Goal: Task Accomplishment & Management: Complete application form

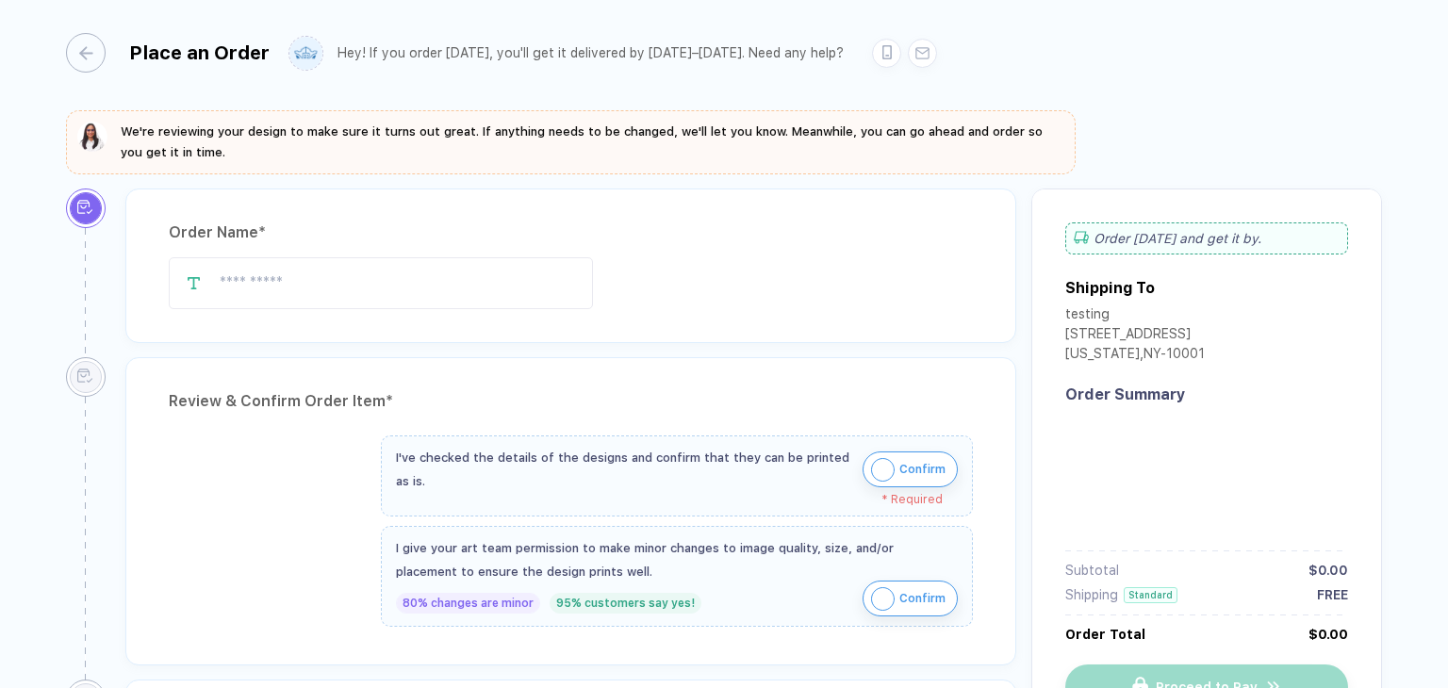
type input "****"
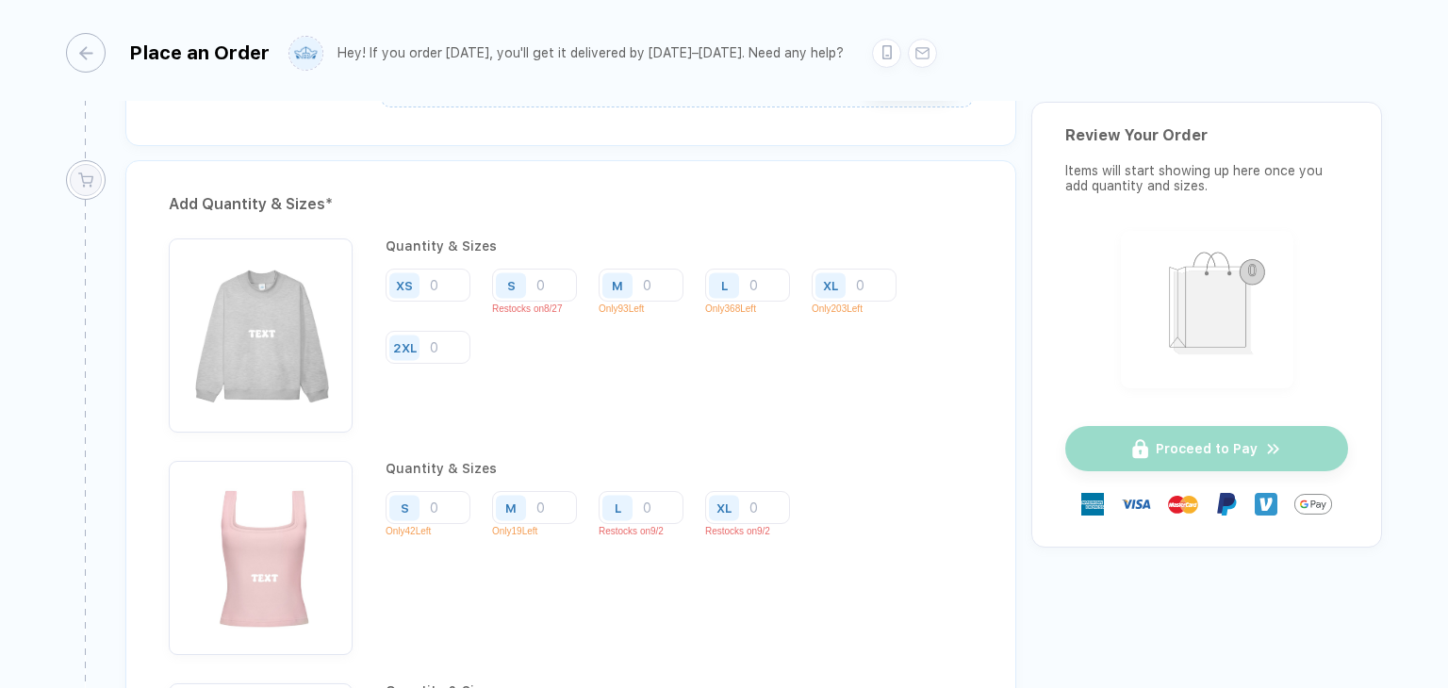
scroll to position [1829, 0]
click at [535, 280] on input "number" at bounding box center [534, 285] width 85 height 33
type input "3"
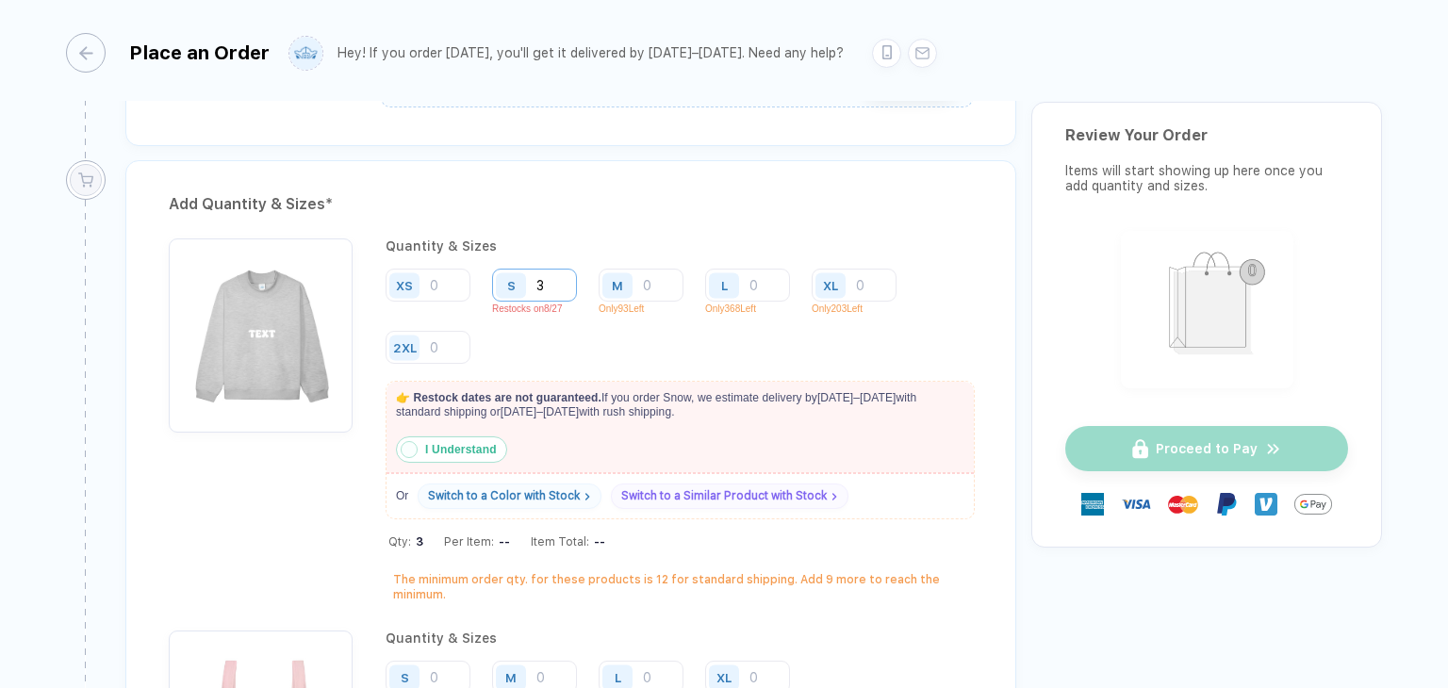
type input "34"
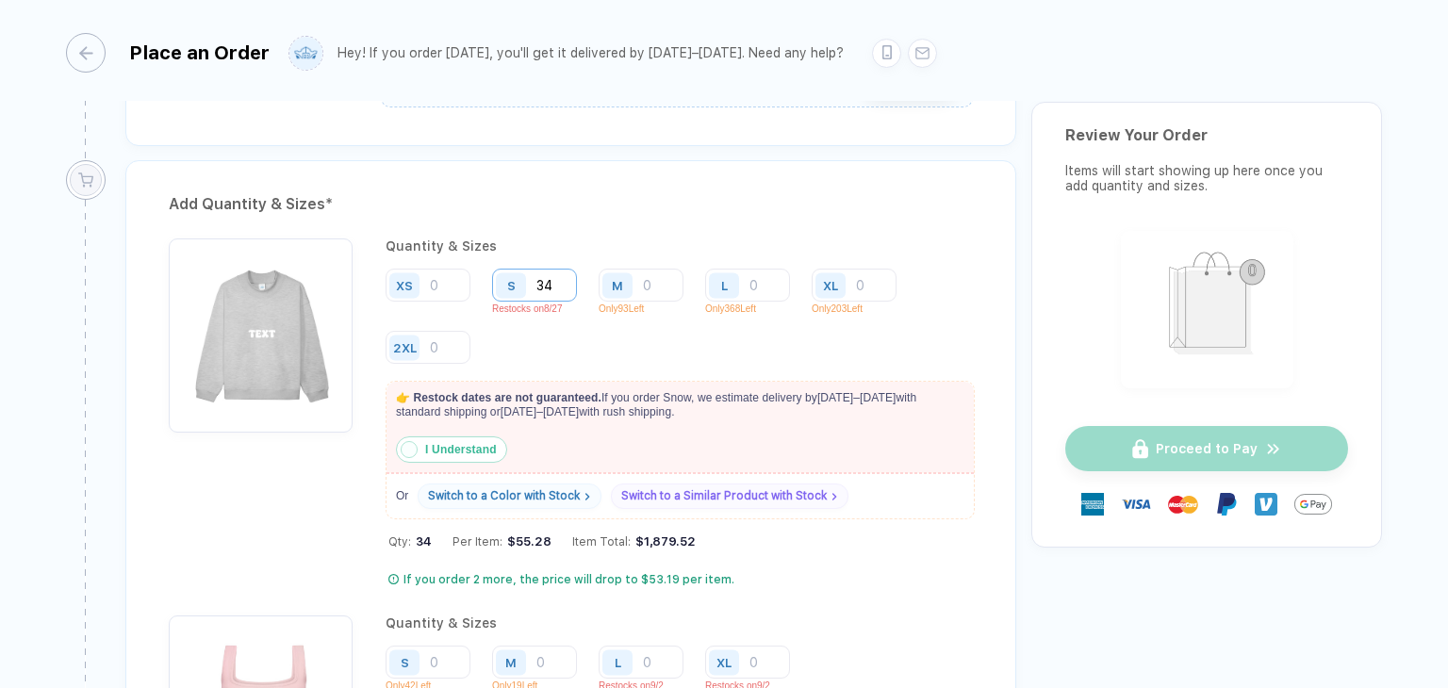
type input "34"
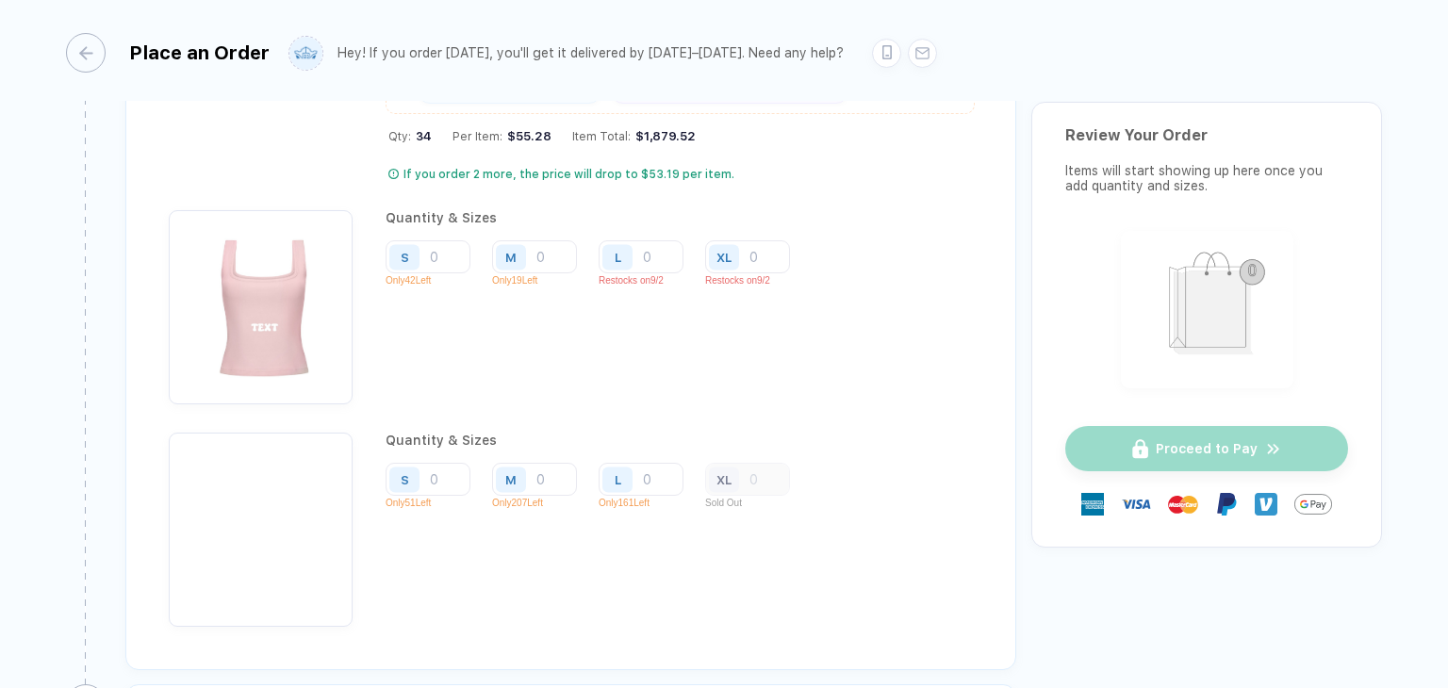
scroll to position [2236, 0]
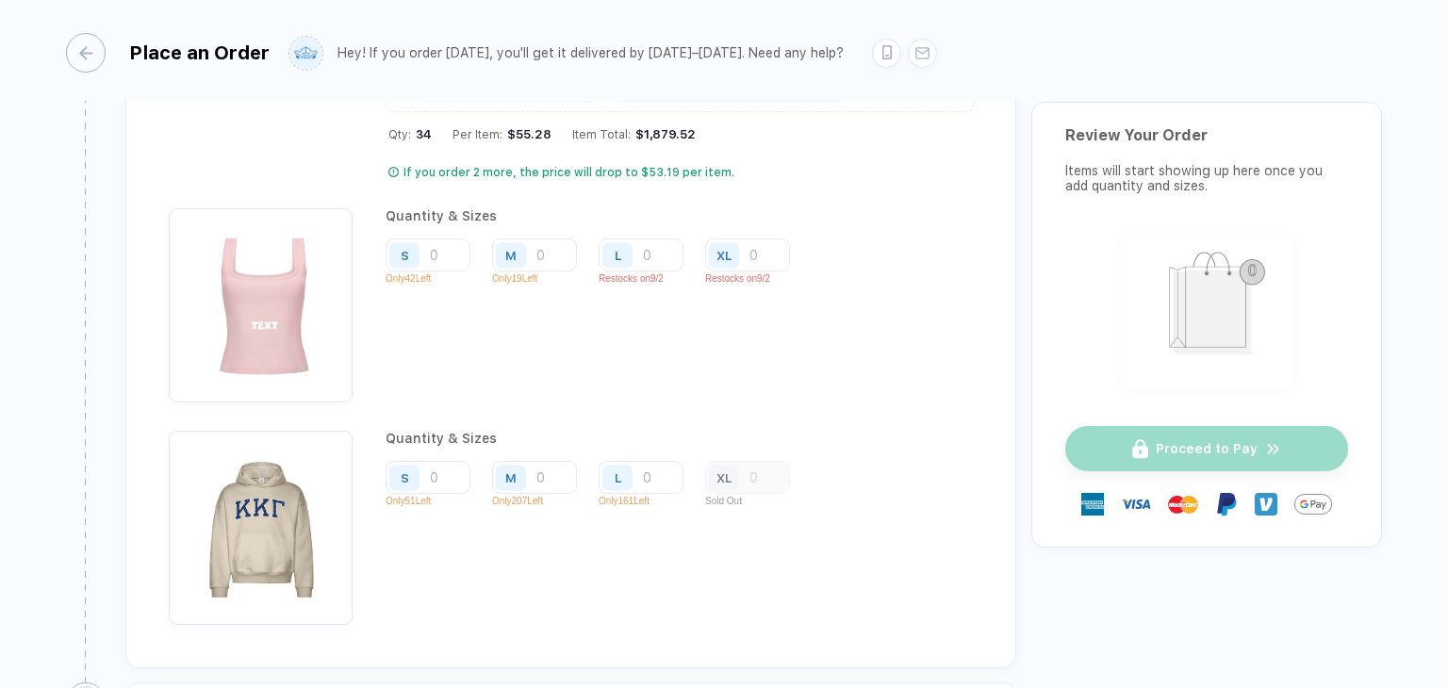
click at [763, 472] on div "XL" at bounding box center [747, 477] width 85 height 33
click at [85, 55] on div "button" at bounding box center [77, 53] width 40 height 40
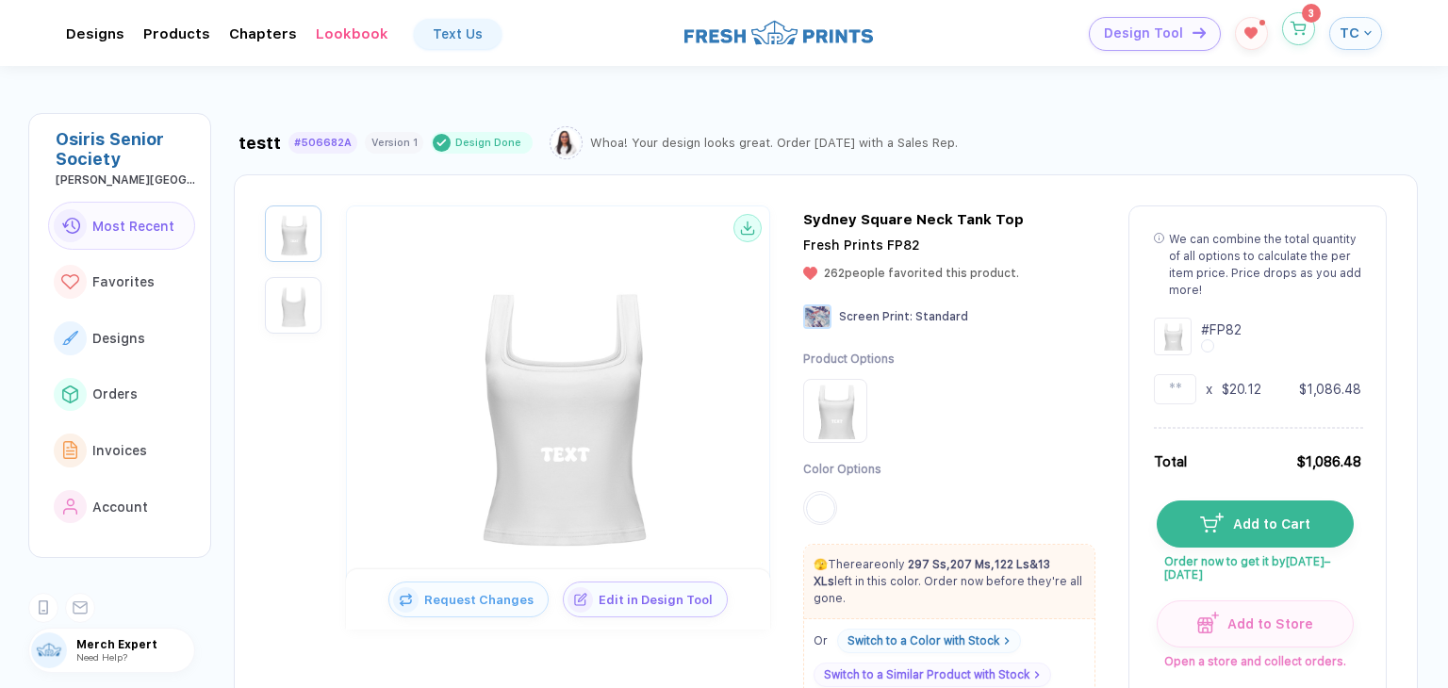
click at [1314, 28] on button "button" at bounding box center [1298, 28] width 33 height 33
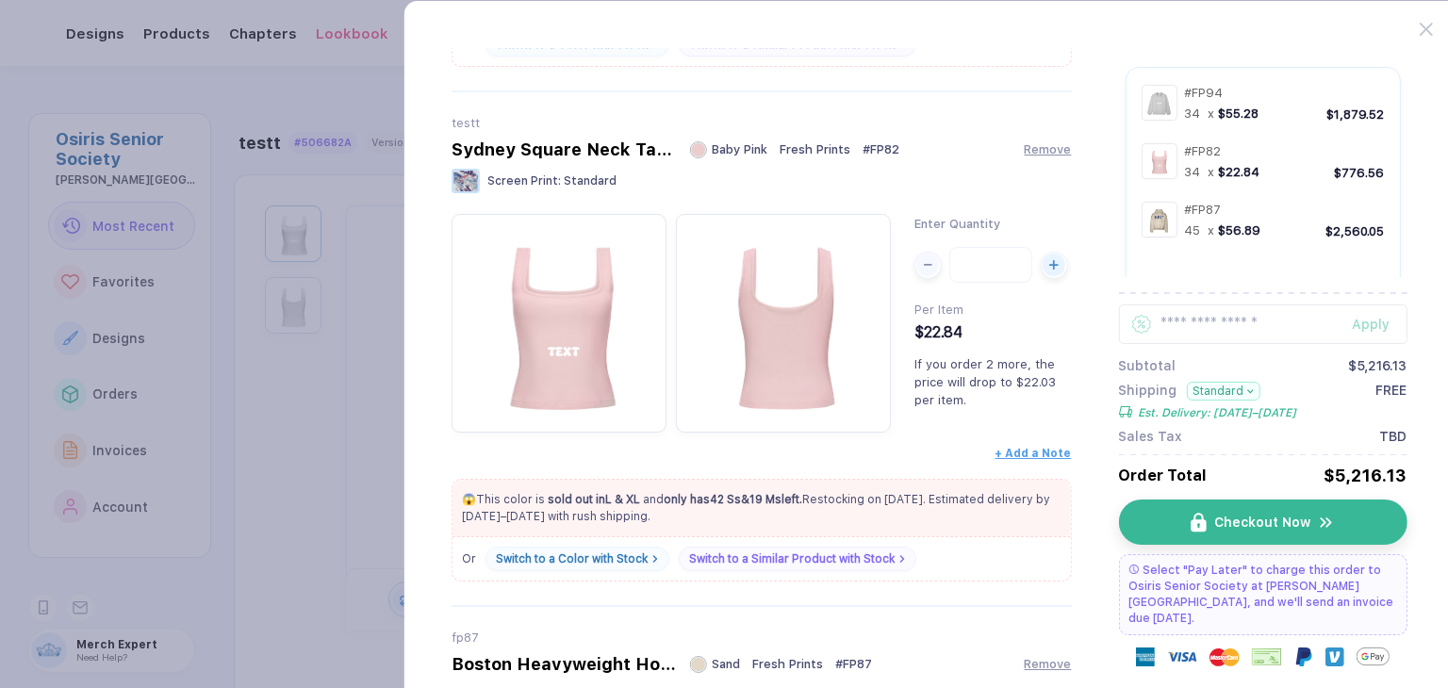
scroll to position [558, 0]
click at [1169, 509] on button "Checkout Now" at bounding box center [1269, 522] width 288 height 45
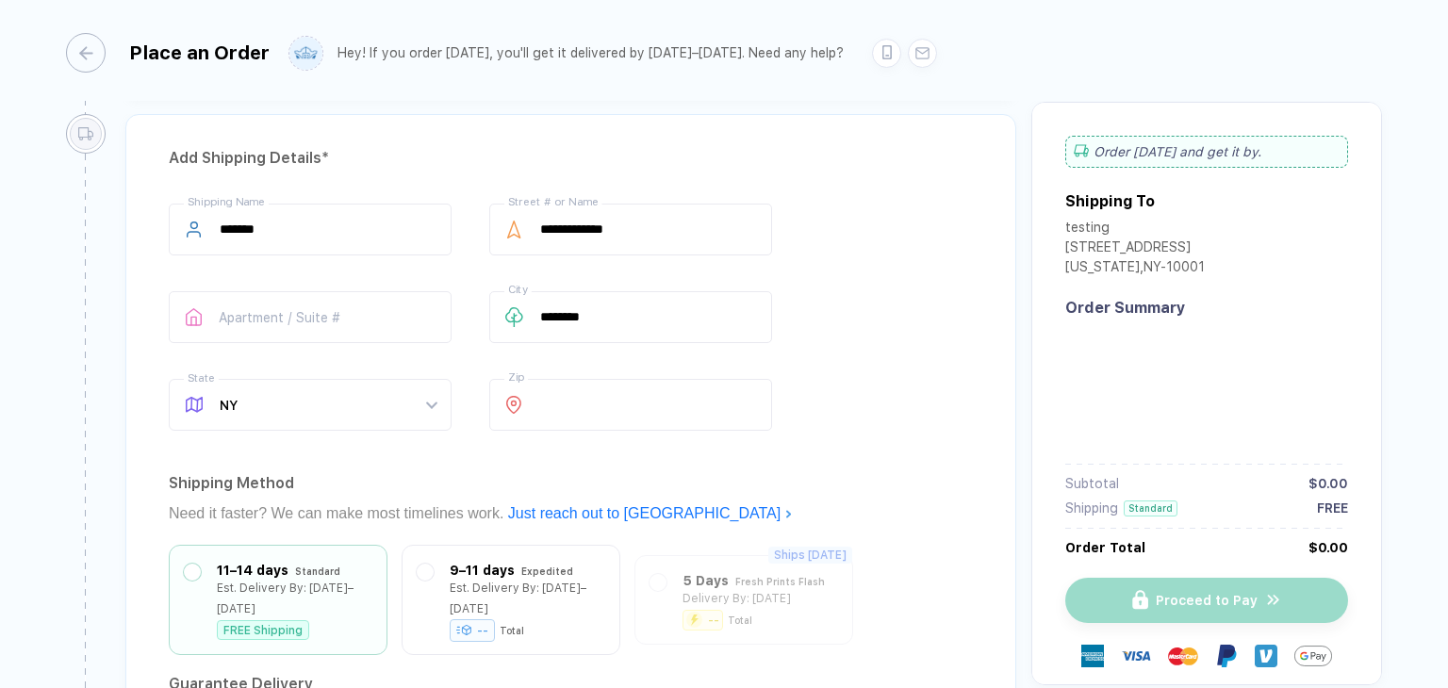
type input "****"
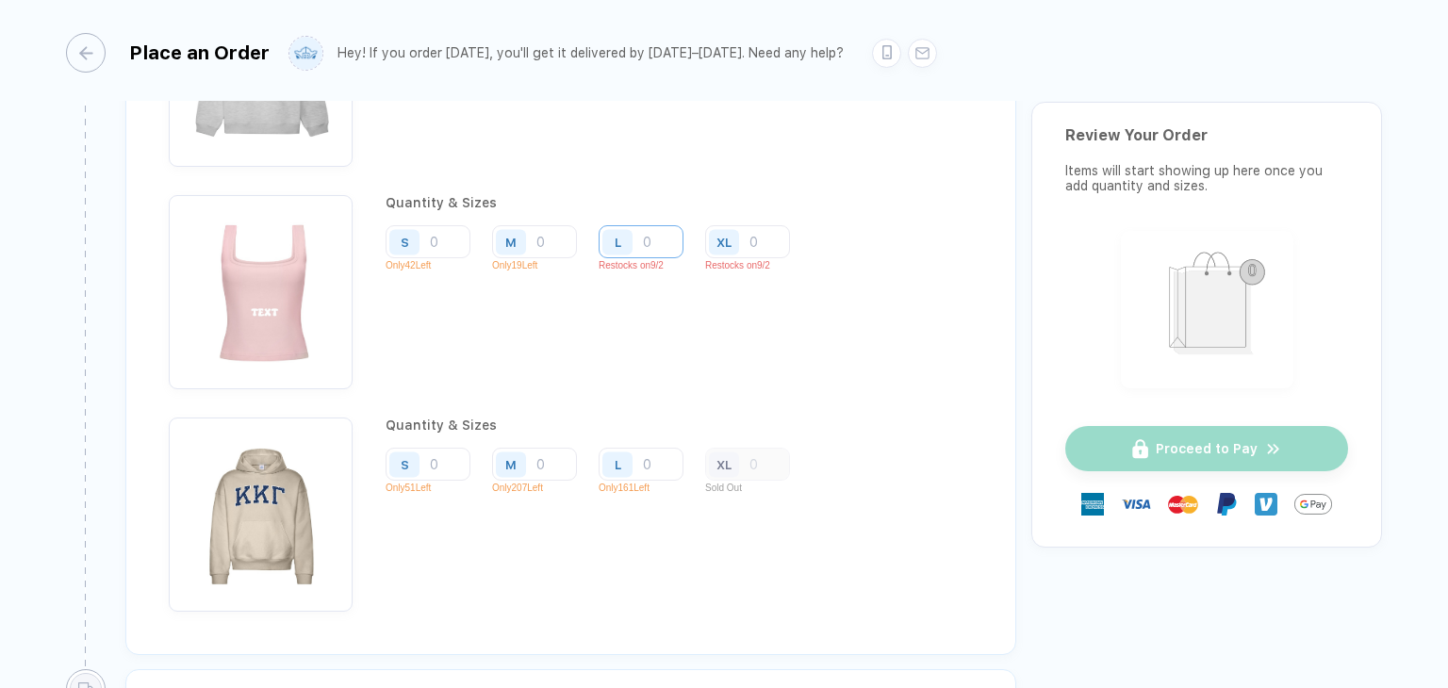
scroll to position [2095, 0]
click at [758, 452] on div "XL" at bounding box center [747, 463] width 85 height 33
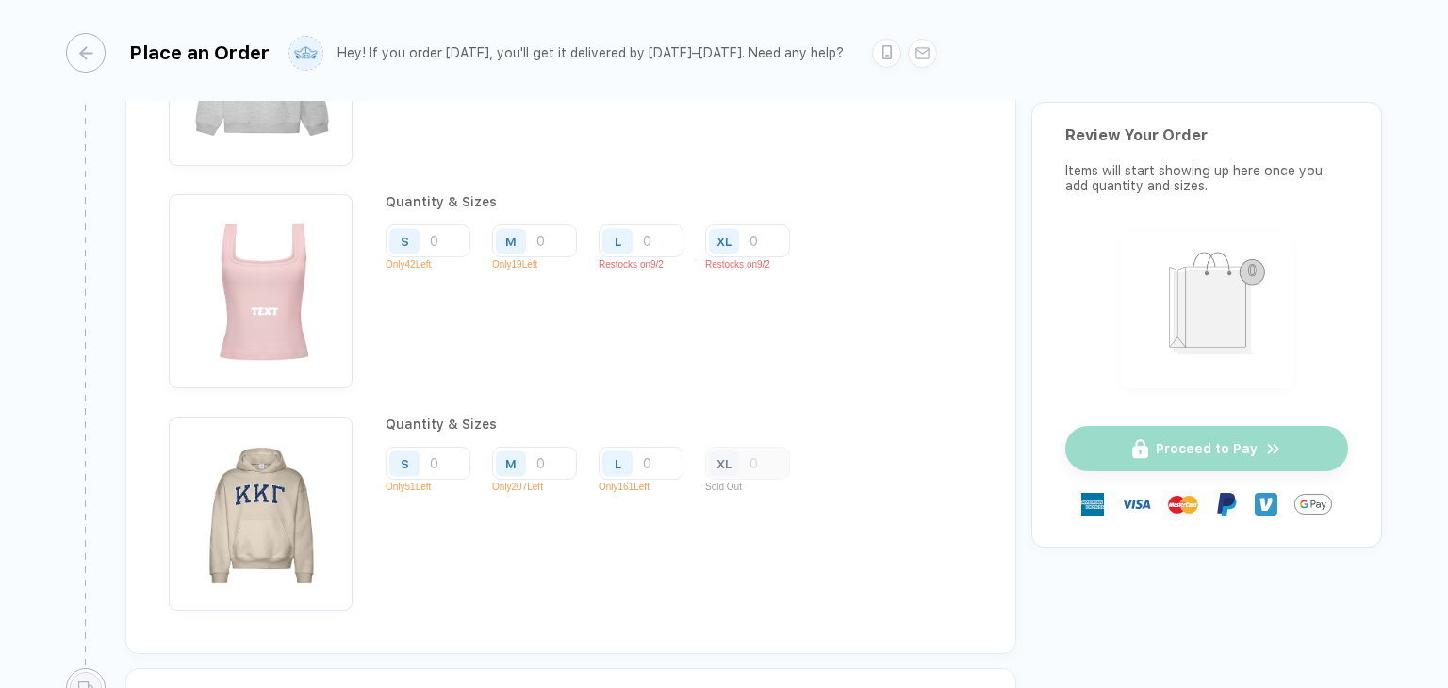
click at [758, 452] on div "XL" at bounding box center [747, 463] width 85 height 33
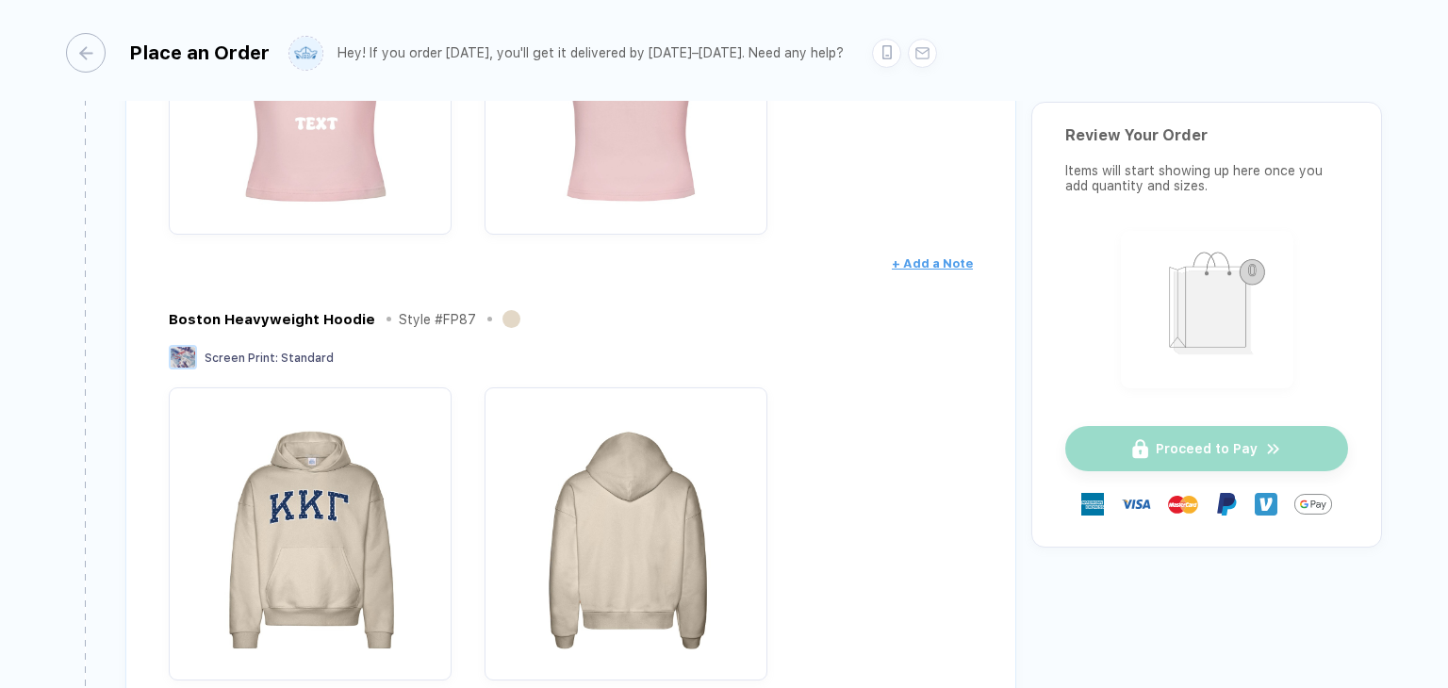
scroll to position [976, 0]
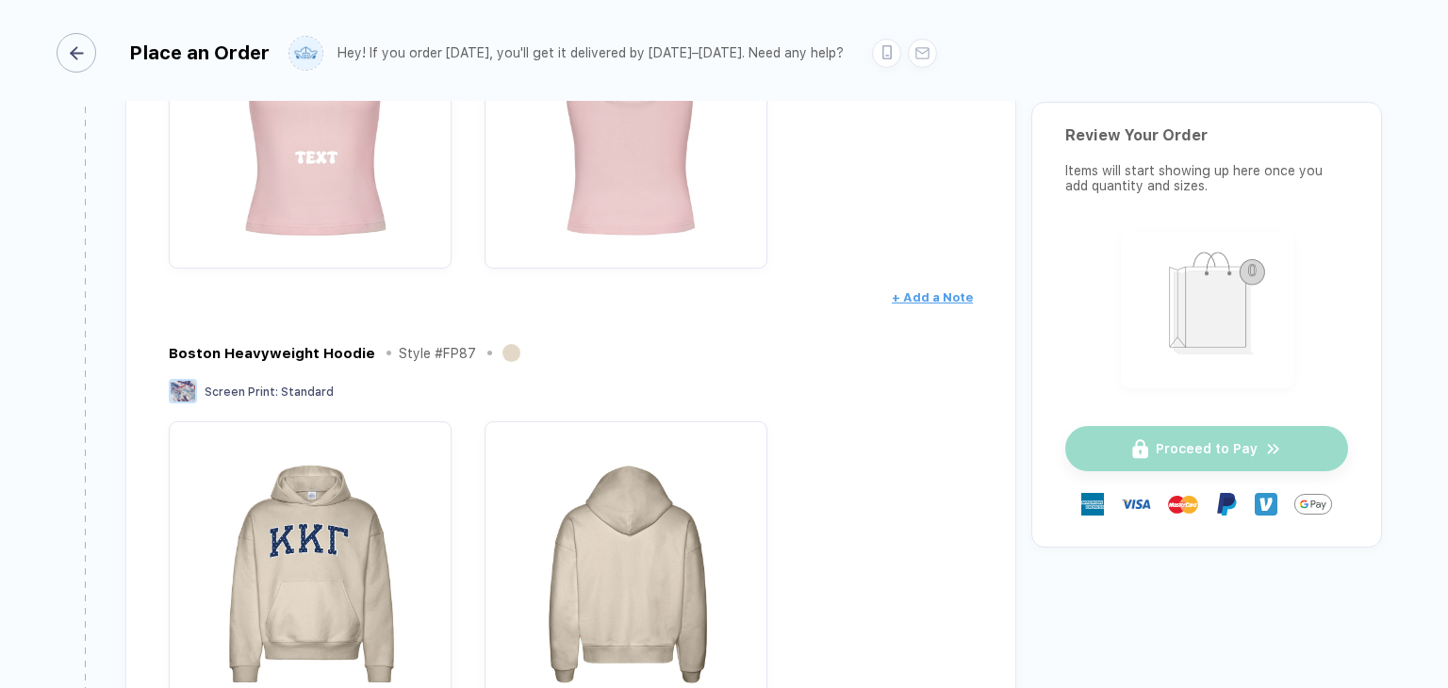
click at [96, 50] on button "button" at bounding box center [80, 53] width 40 height 40
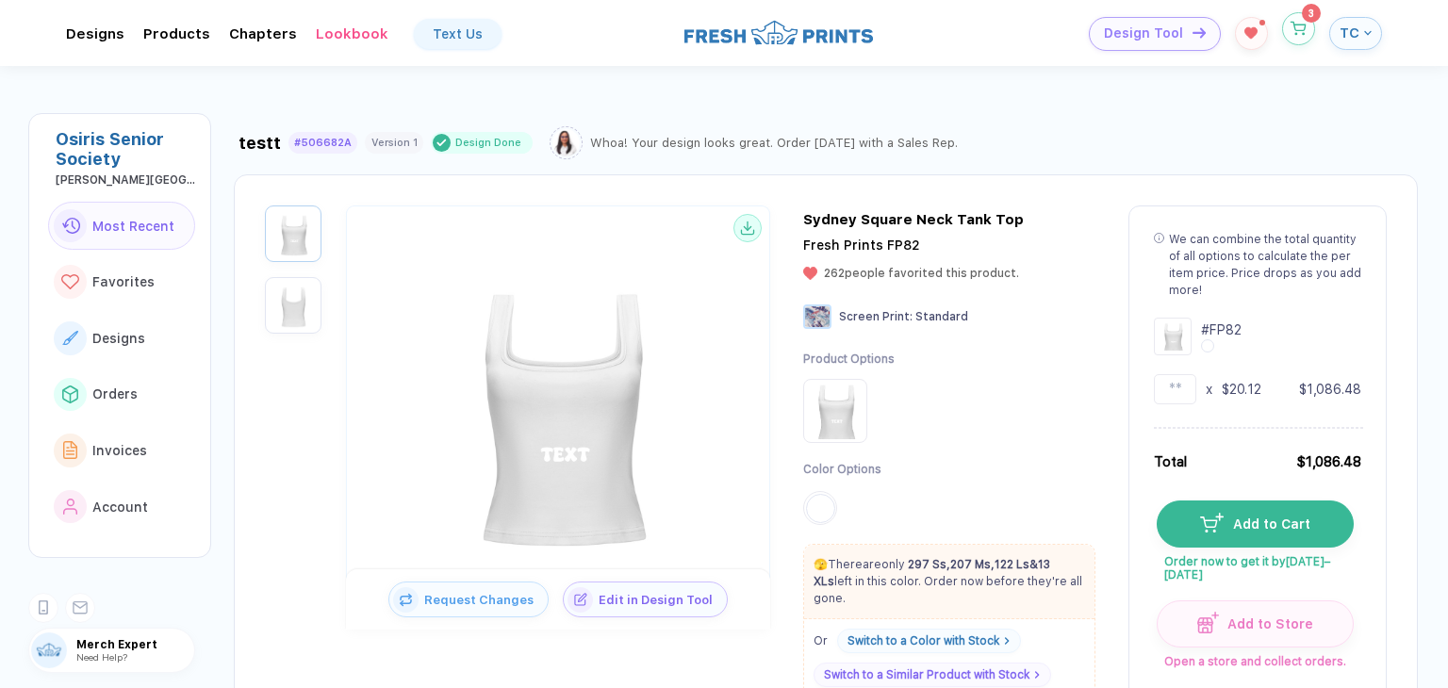
click at [1304, 22] on icon "button" at bounding box center [1298, 29] width 16 height 14
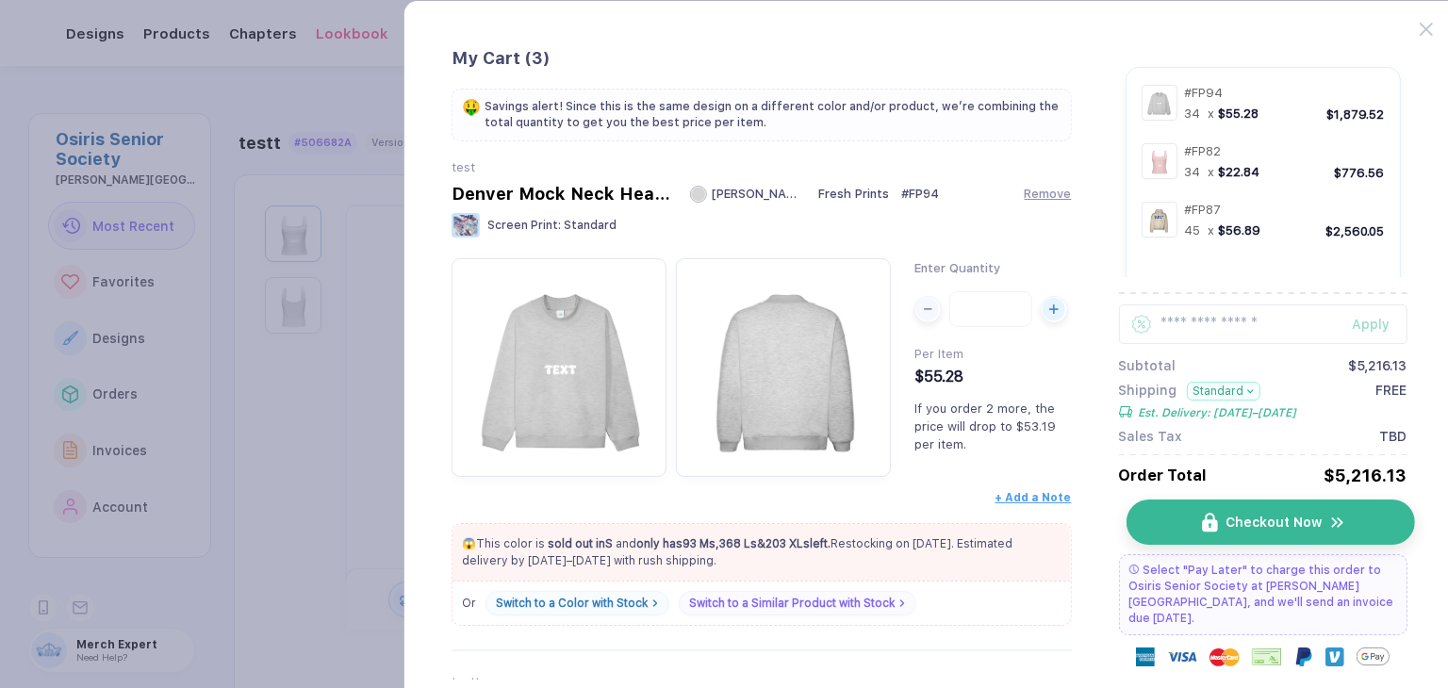
click at [1180, 514] on button "Checkout Now" at bounding box center [1269, 522] width 288 height 45
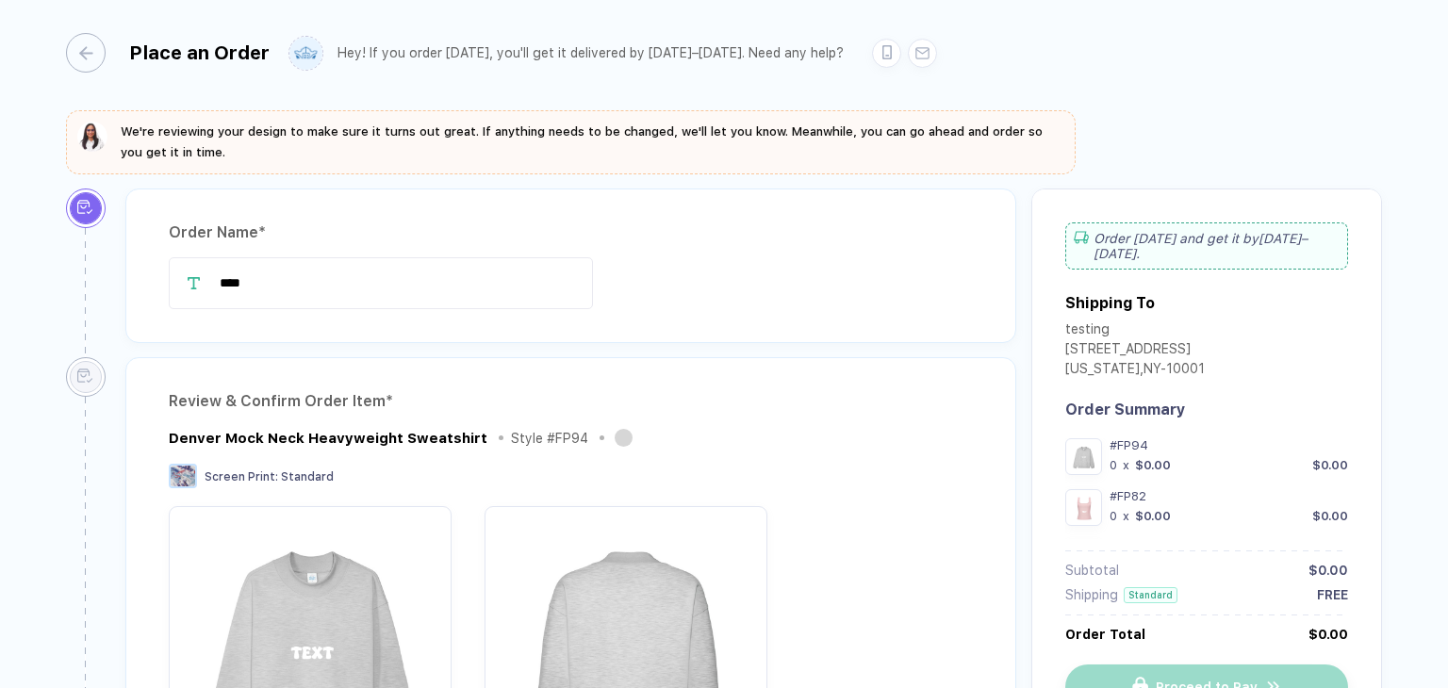
type input "****"
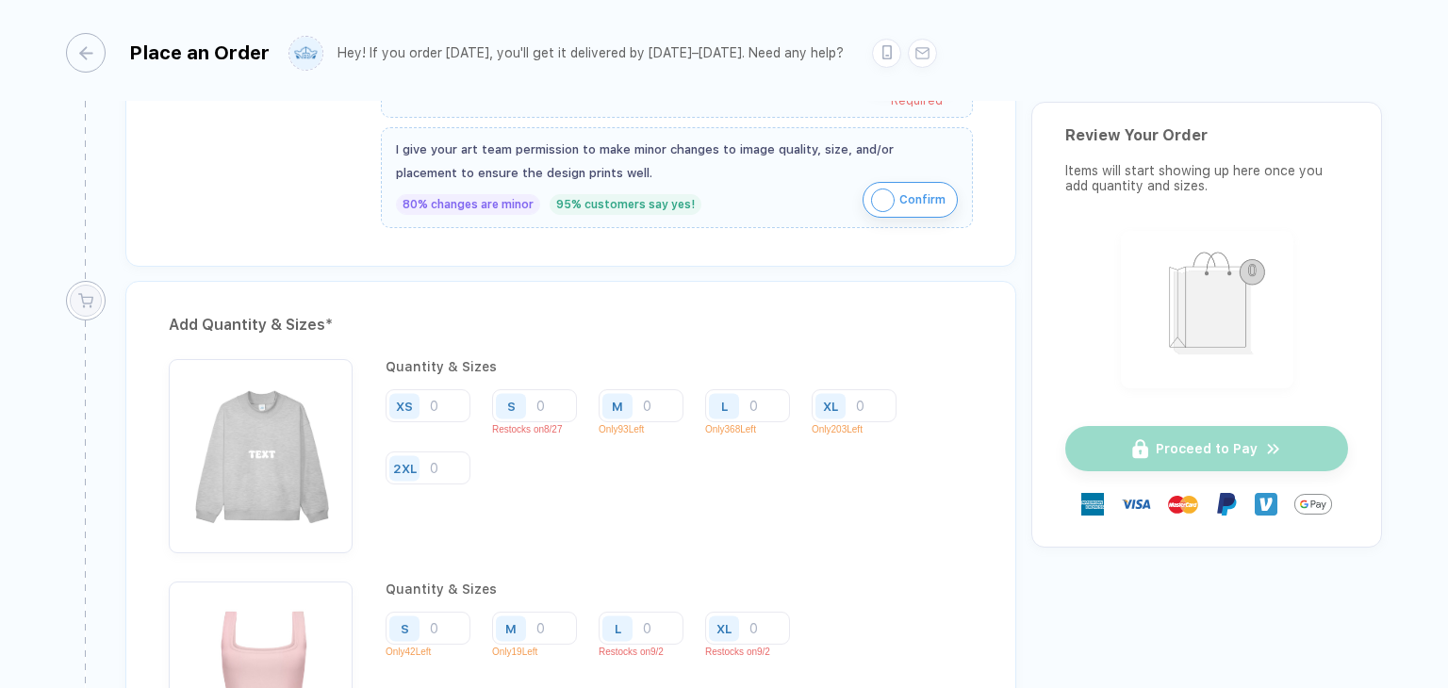
scroll to position [1715, 0]
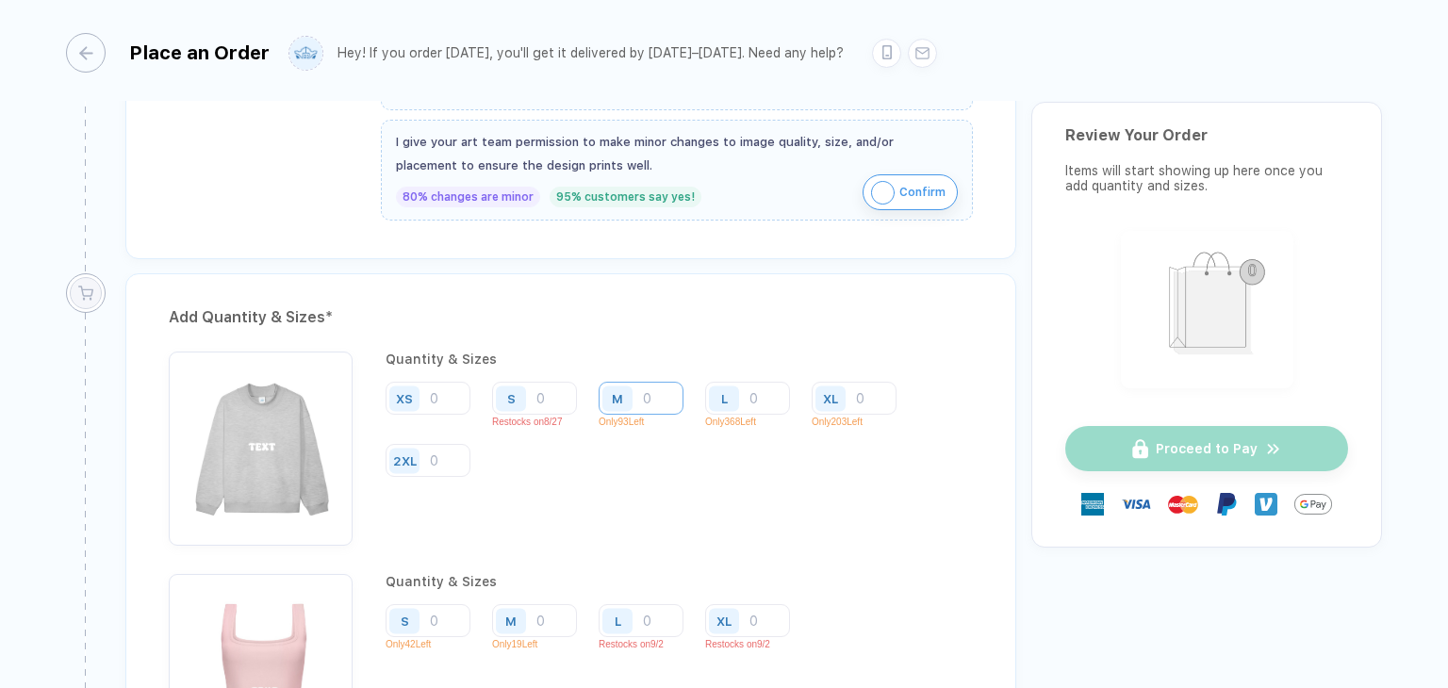
click at [643, 402] on input "number" at bounding box center [641, 398] width 85 height 33
type input "1"
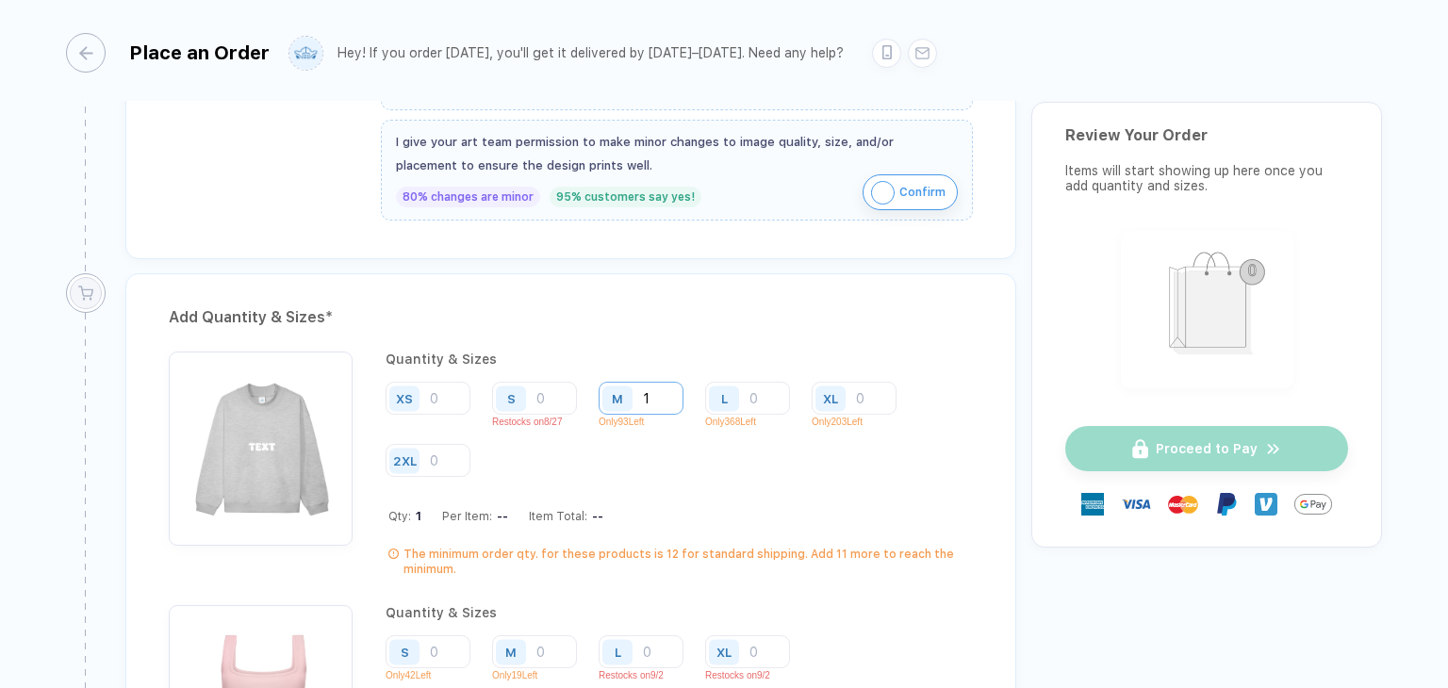
type input "10"
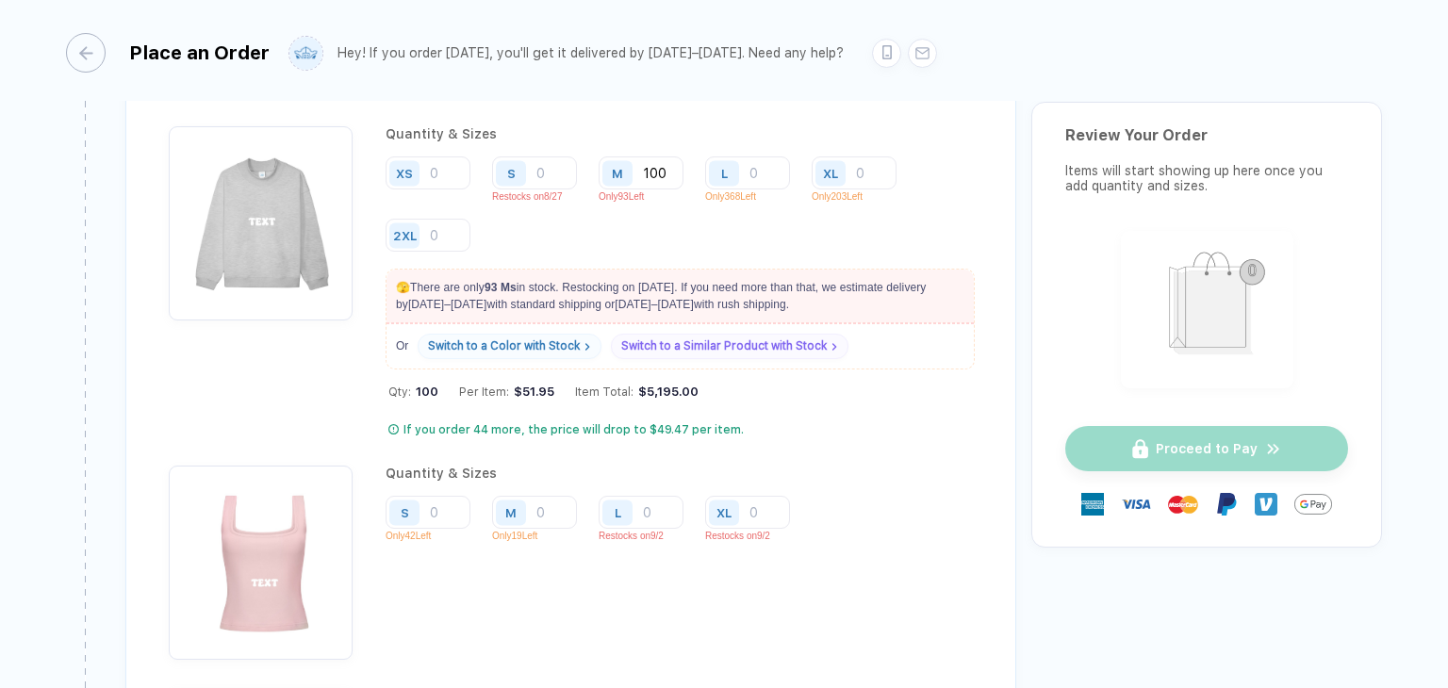
scroll to position [1942, 0]
click at [599, 189] on input "number" at bounding box center [641, 172] width 85 height 33
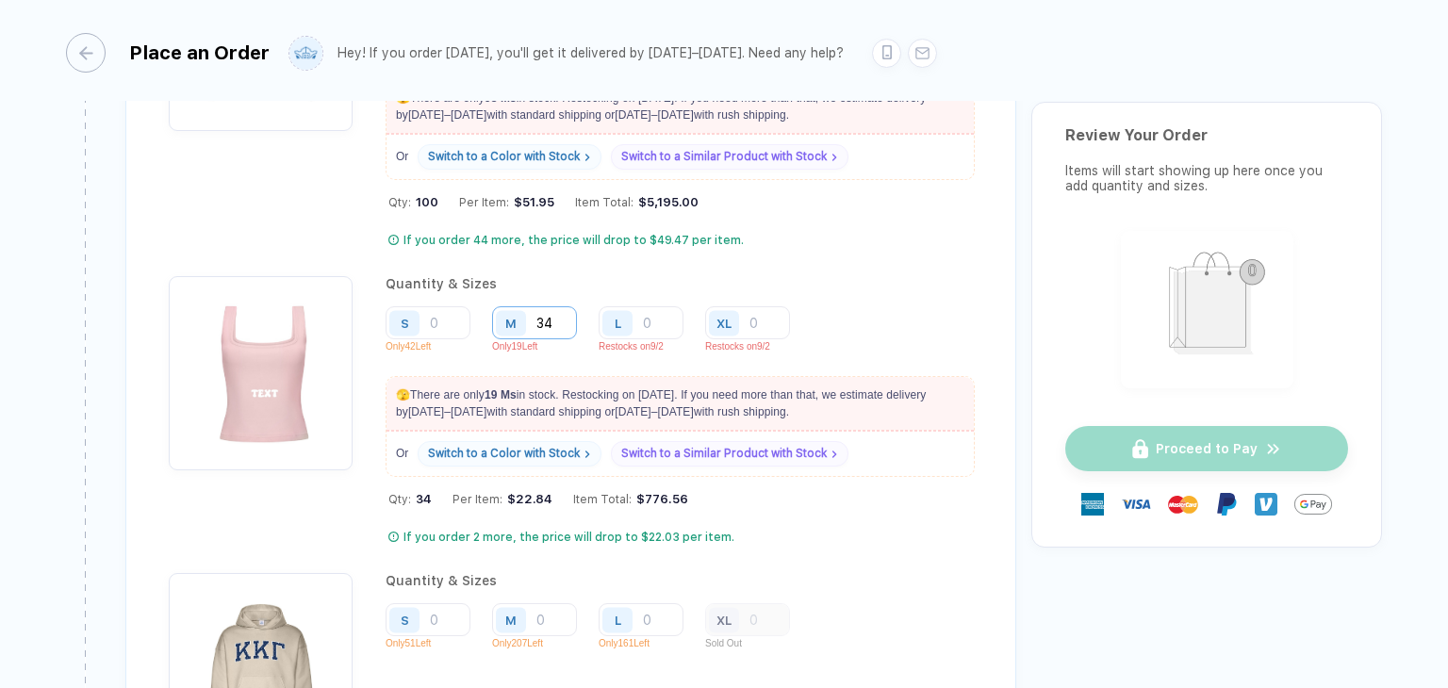
scroll to position [2132, 0]
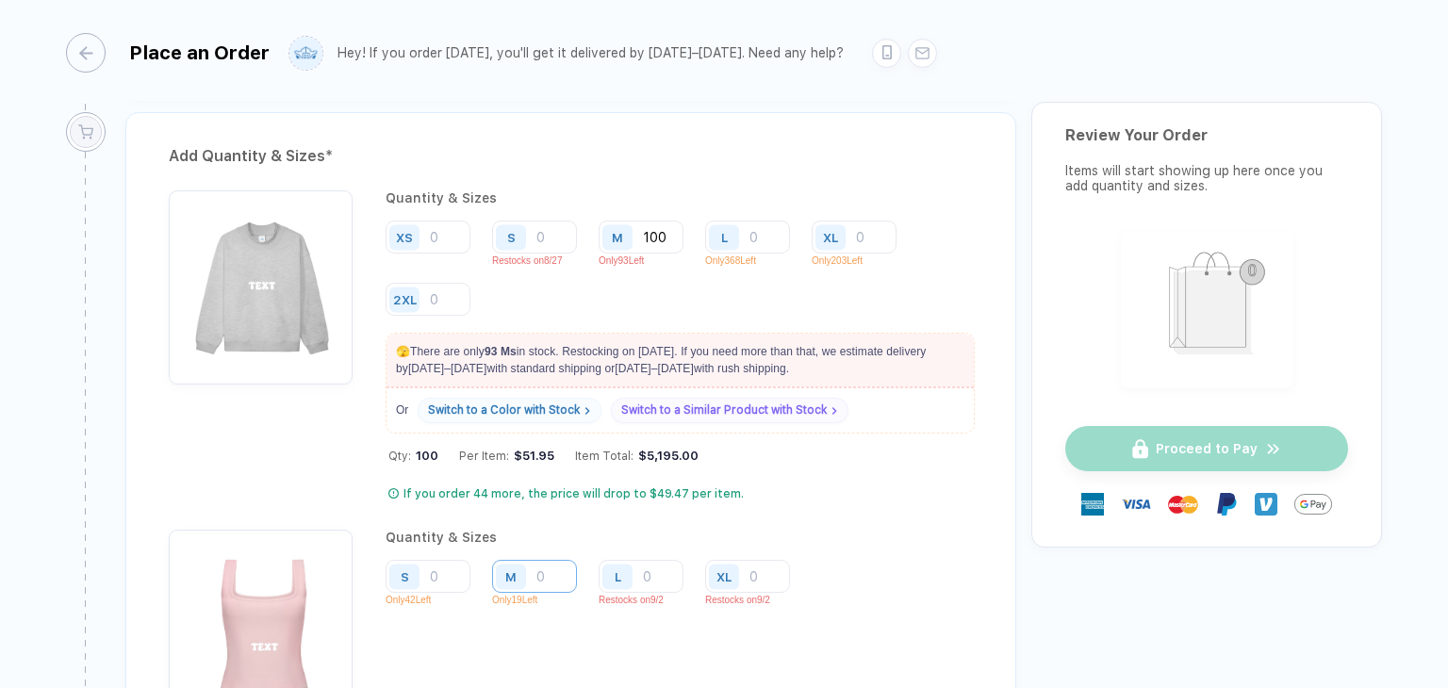
scroll to position [1866, 0]
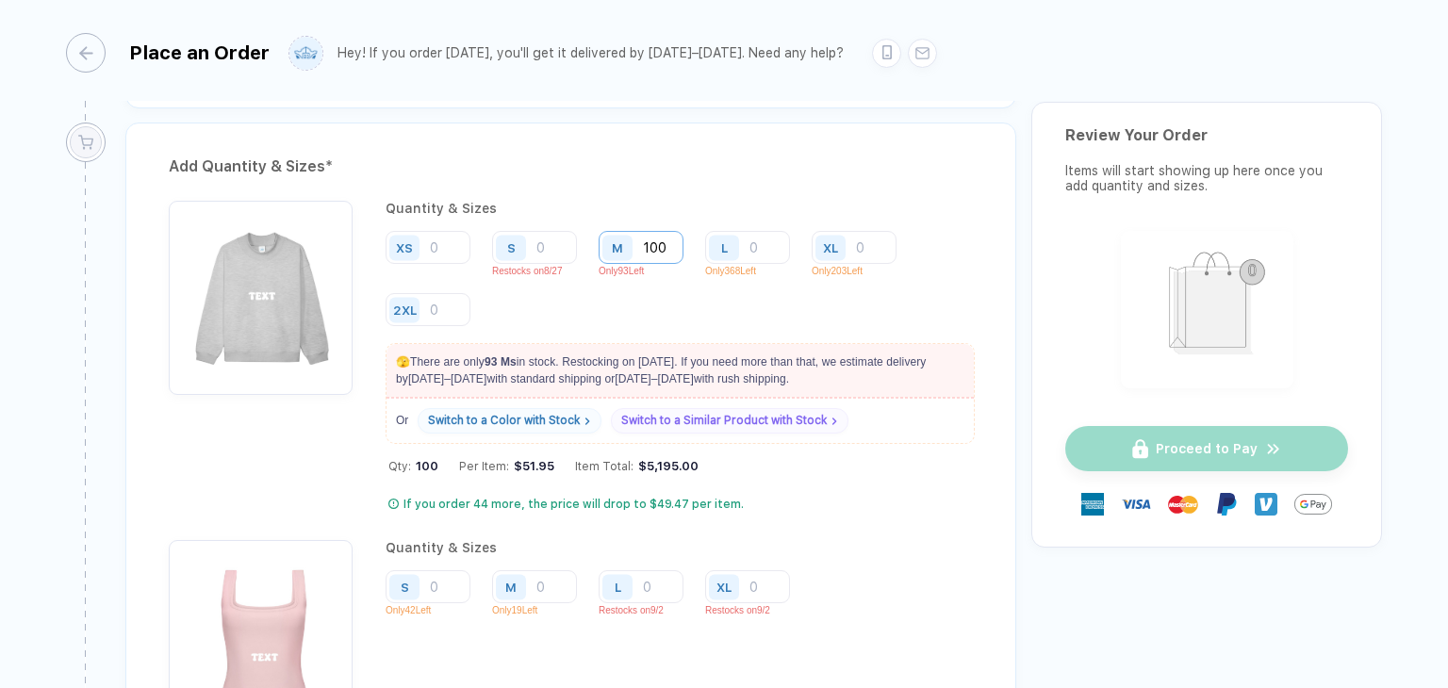
click at [667, 241] on input "100" at bounding box center [641, 247] width 85 height 33
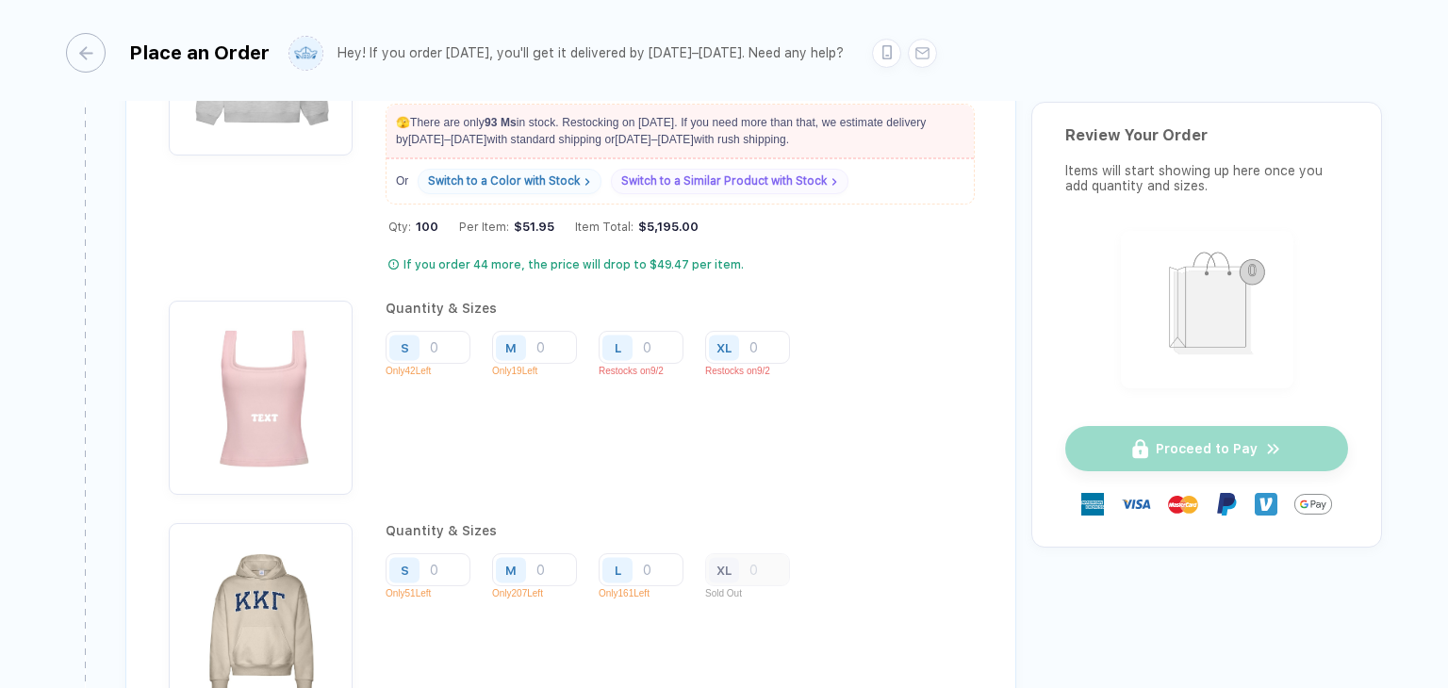
scroll to position [2110, 0]
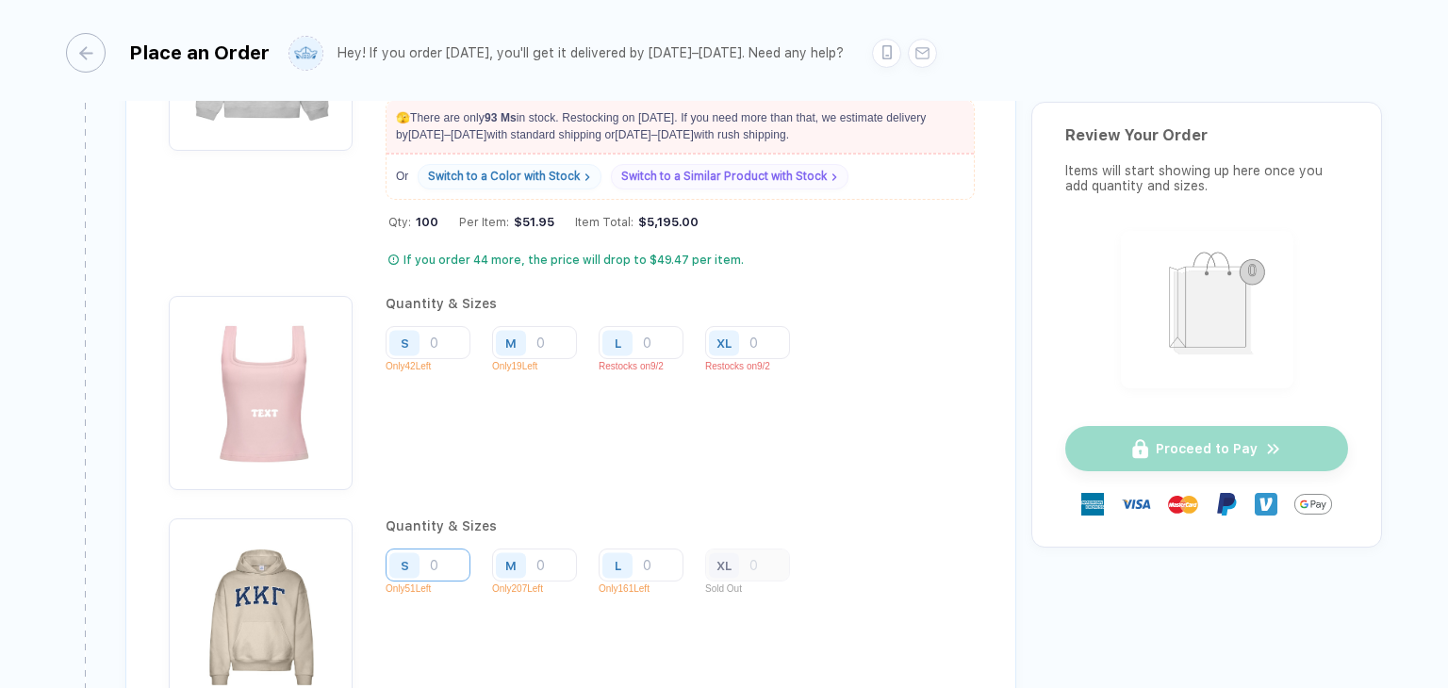
click at [492, 20] on input "number" at bounding box center [534, 3] width 85 height 33
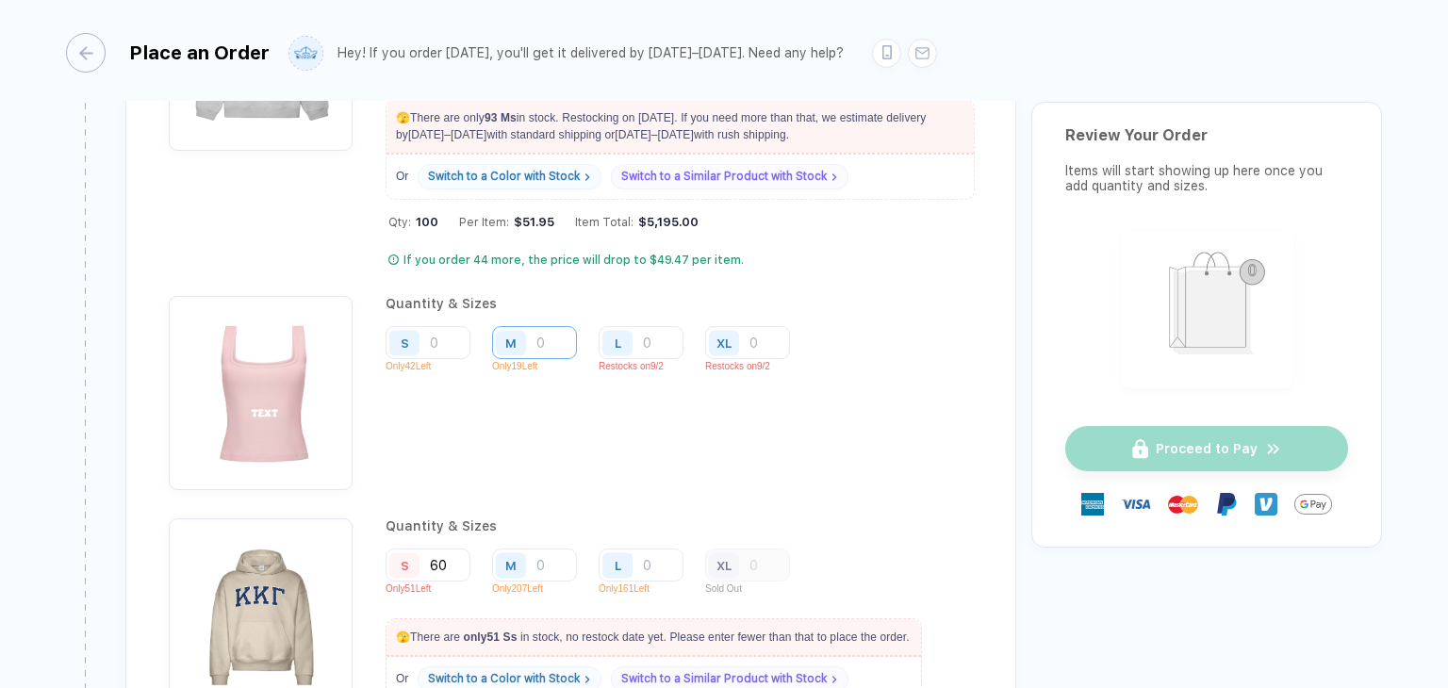
click at [599, 20] on input "number" at bounding box center [641, 3] width 85 height 33
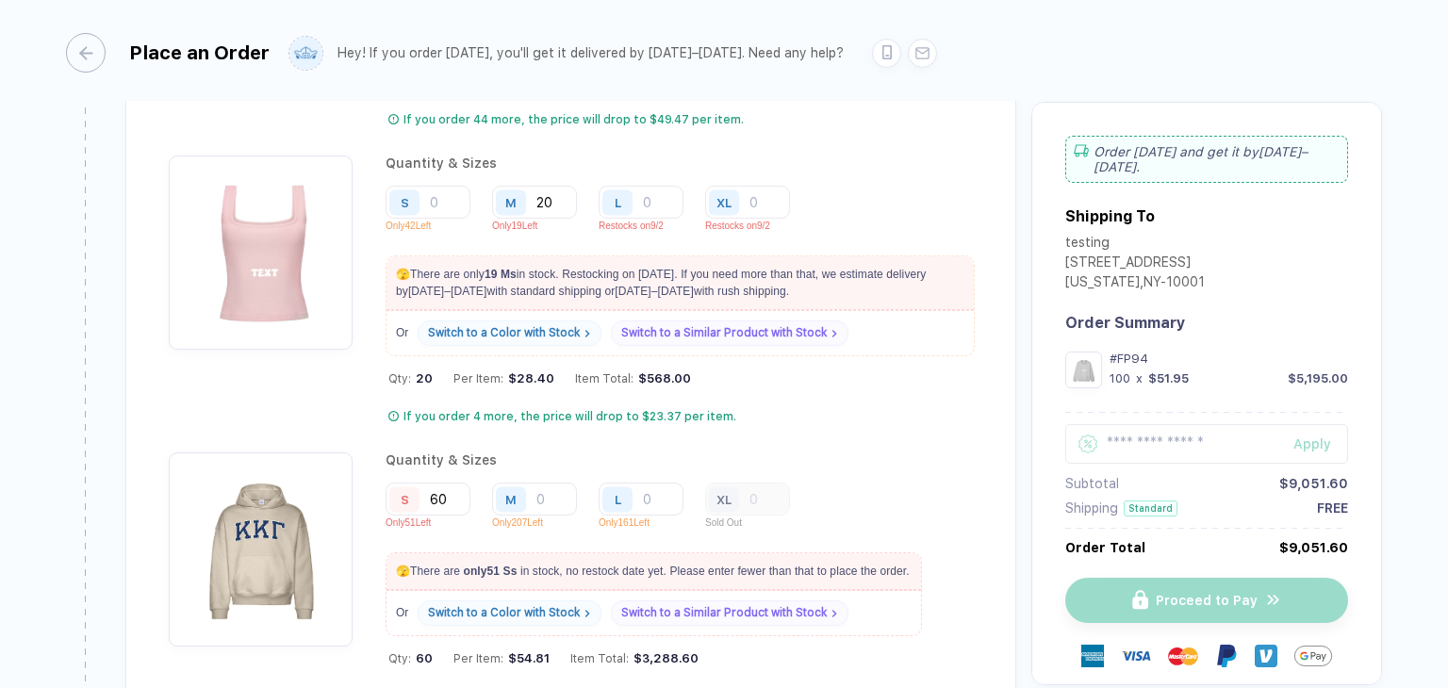
scroll to position [2253, 0]
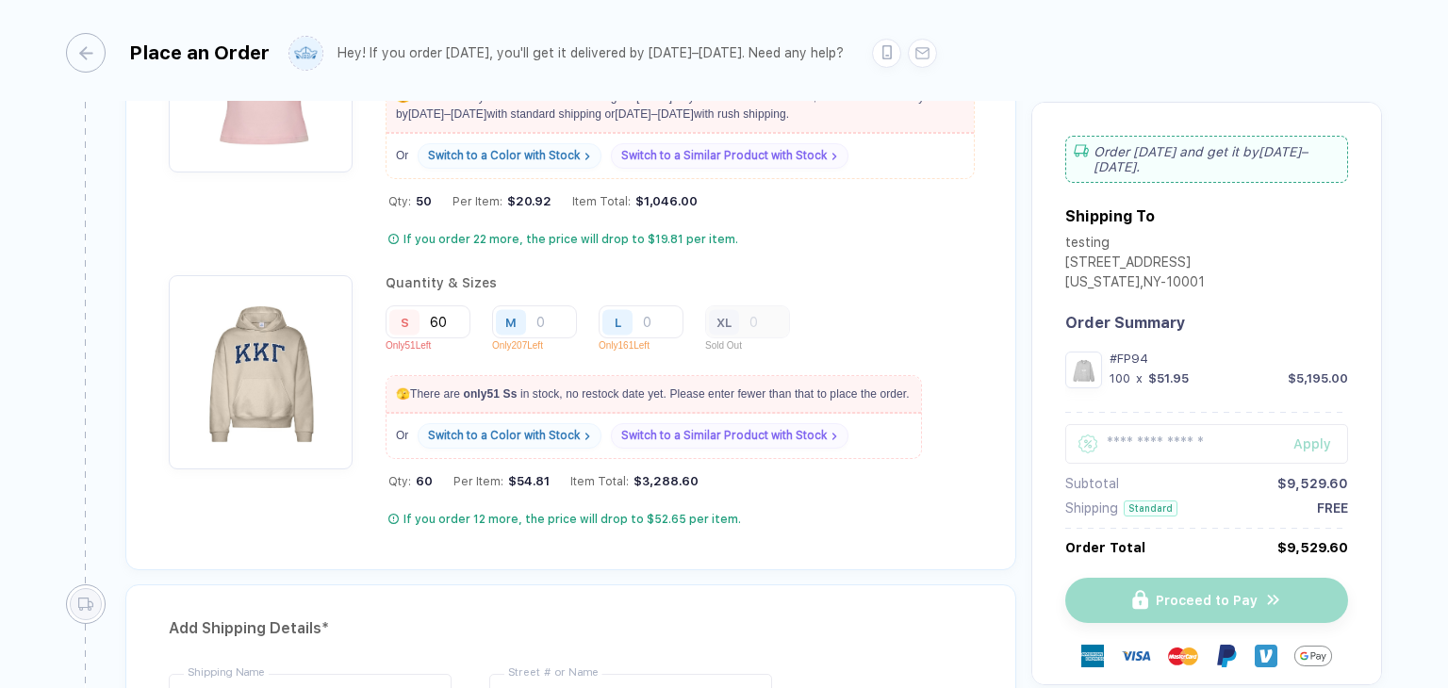
scroll to position [2428, 0]
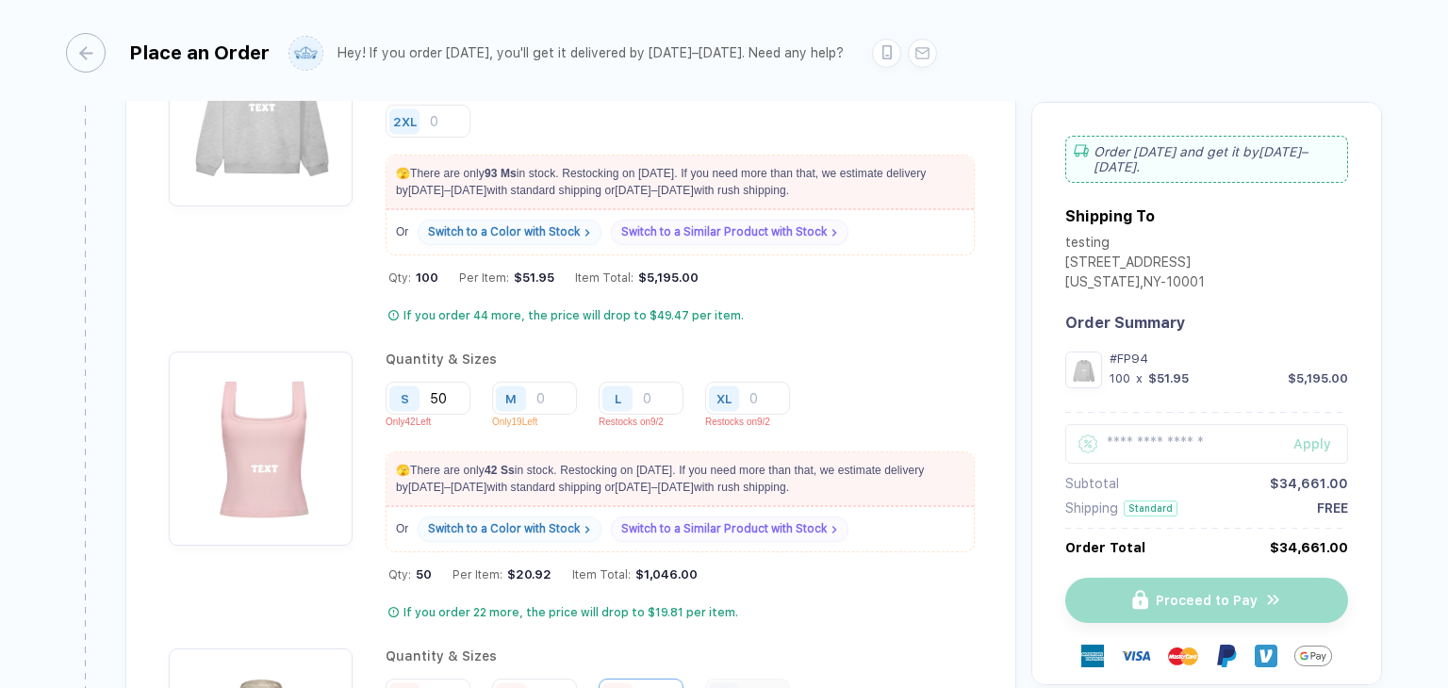
scroll to position [2055, 0]
click at [645, 310] on div "If you order 44 more, the price will drop to $49.47 per item." at bounding box center [573, 315] width 340 height 15
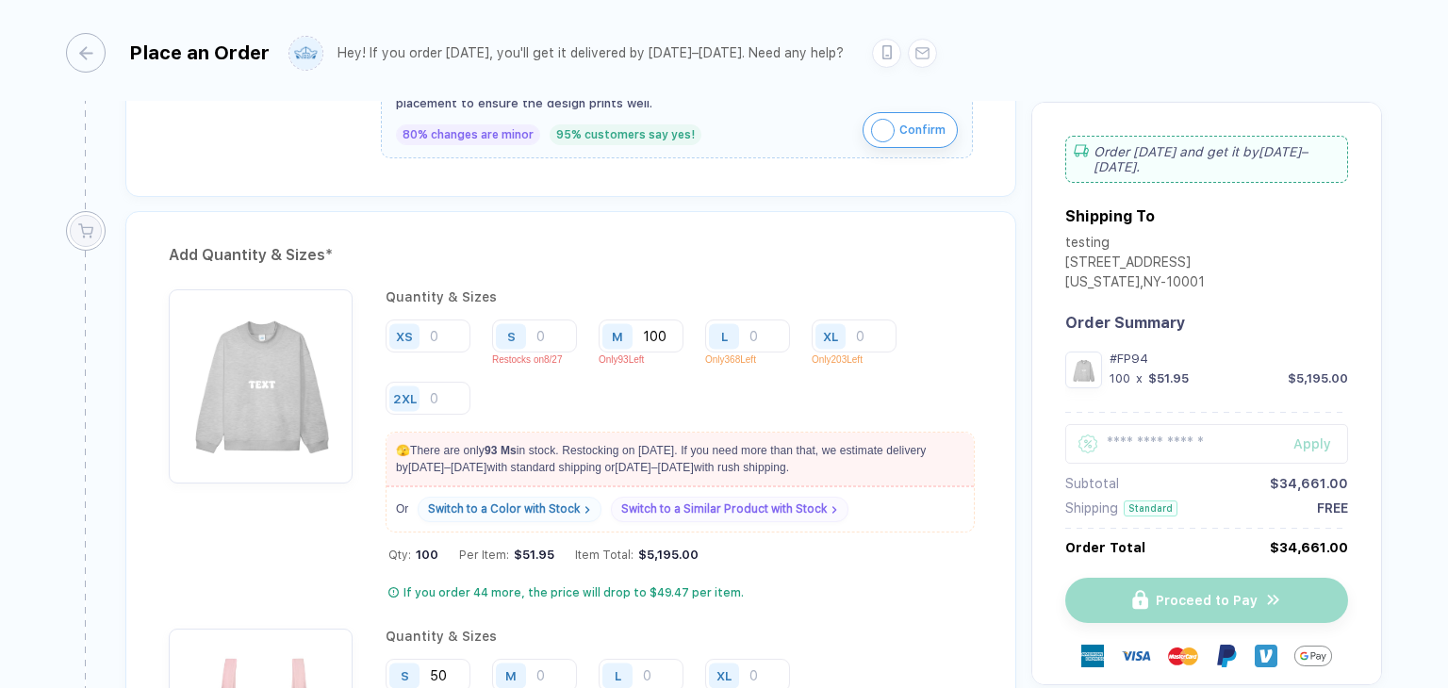
scroll to position [1772, 0]
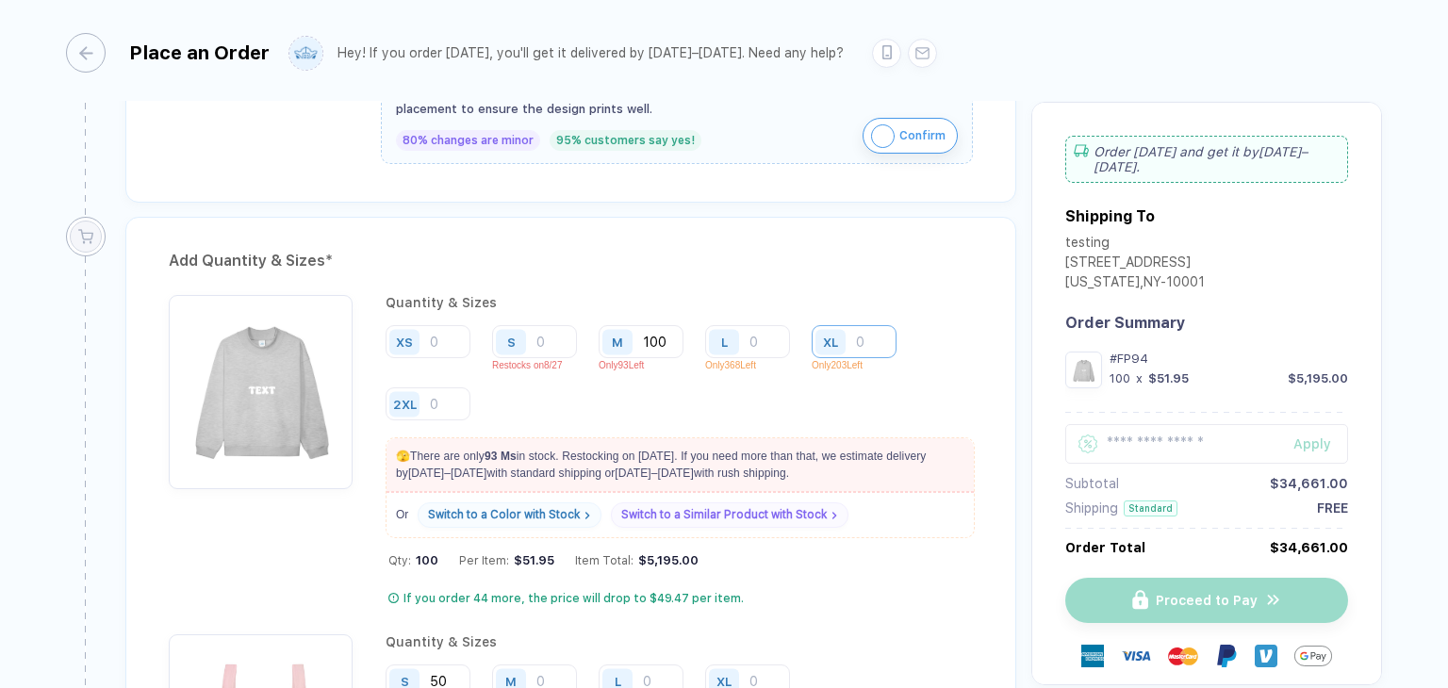
click at [871, 329] on input "number" at bounding box center [854, 341] width 85 height 33
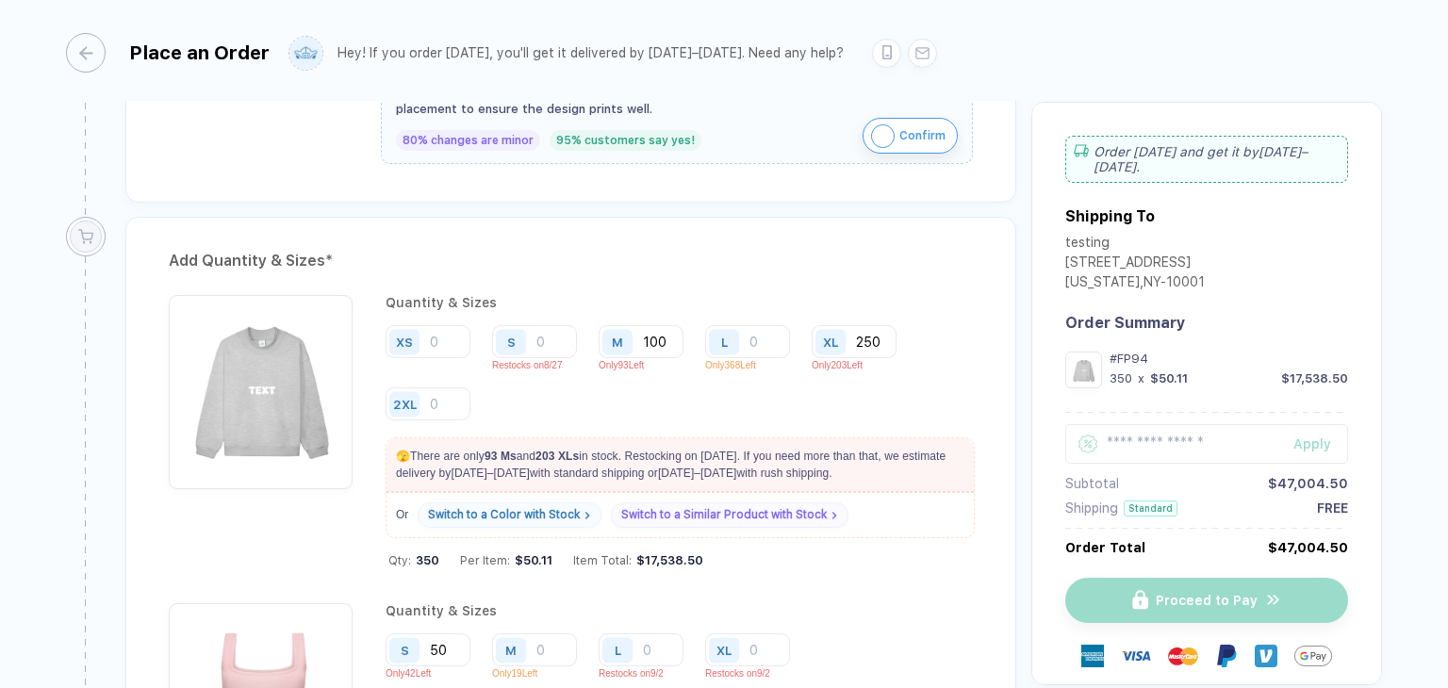
scroll to position [1817, 0]
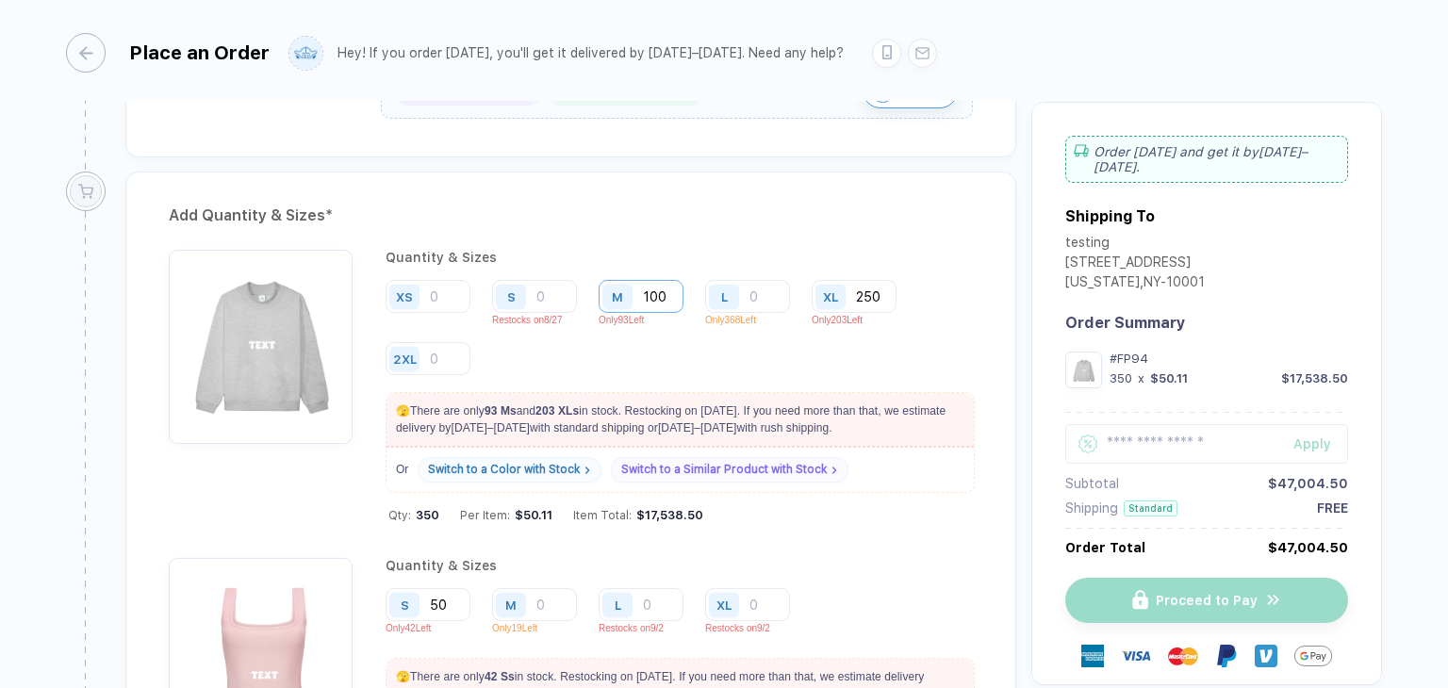
click at [680, 282] on input "100" at bounding box center [641, 296] width 85 height 33
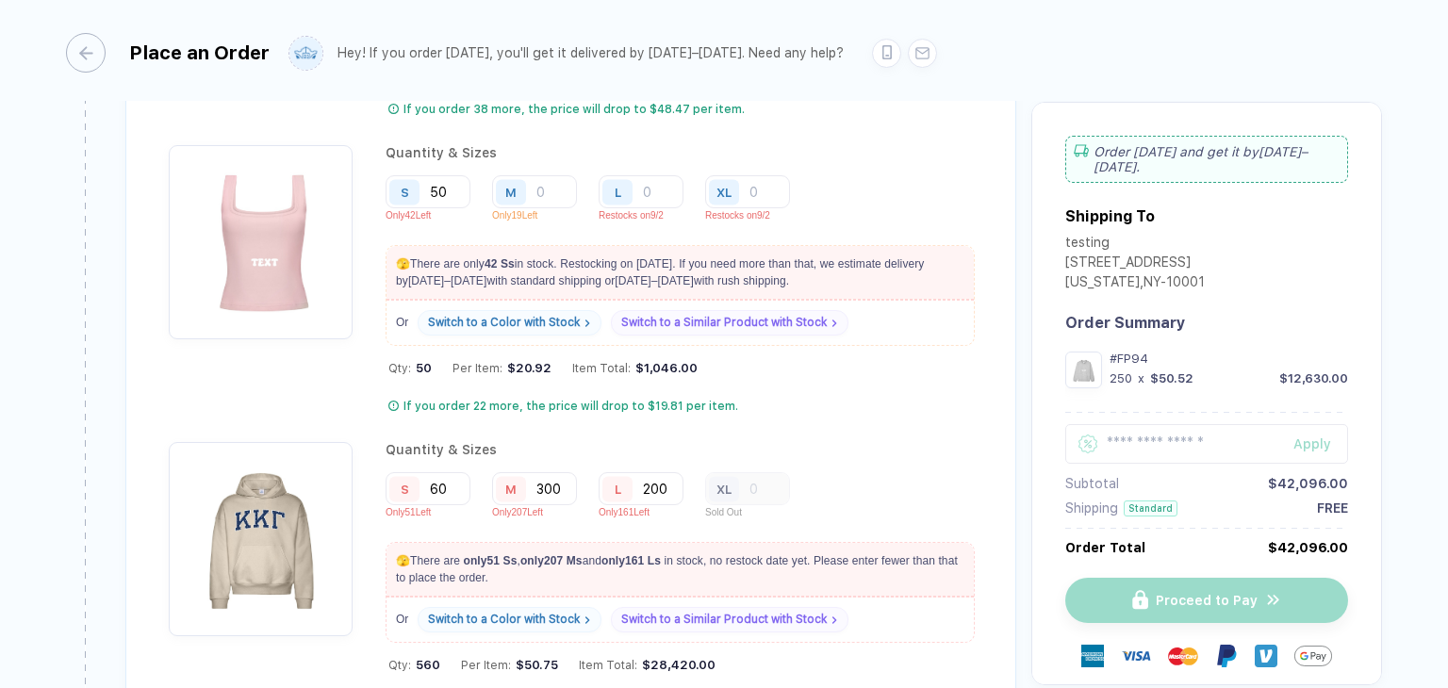
scroll to position [2257, 0]
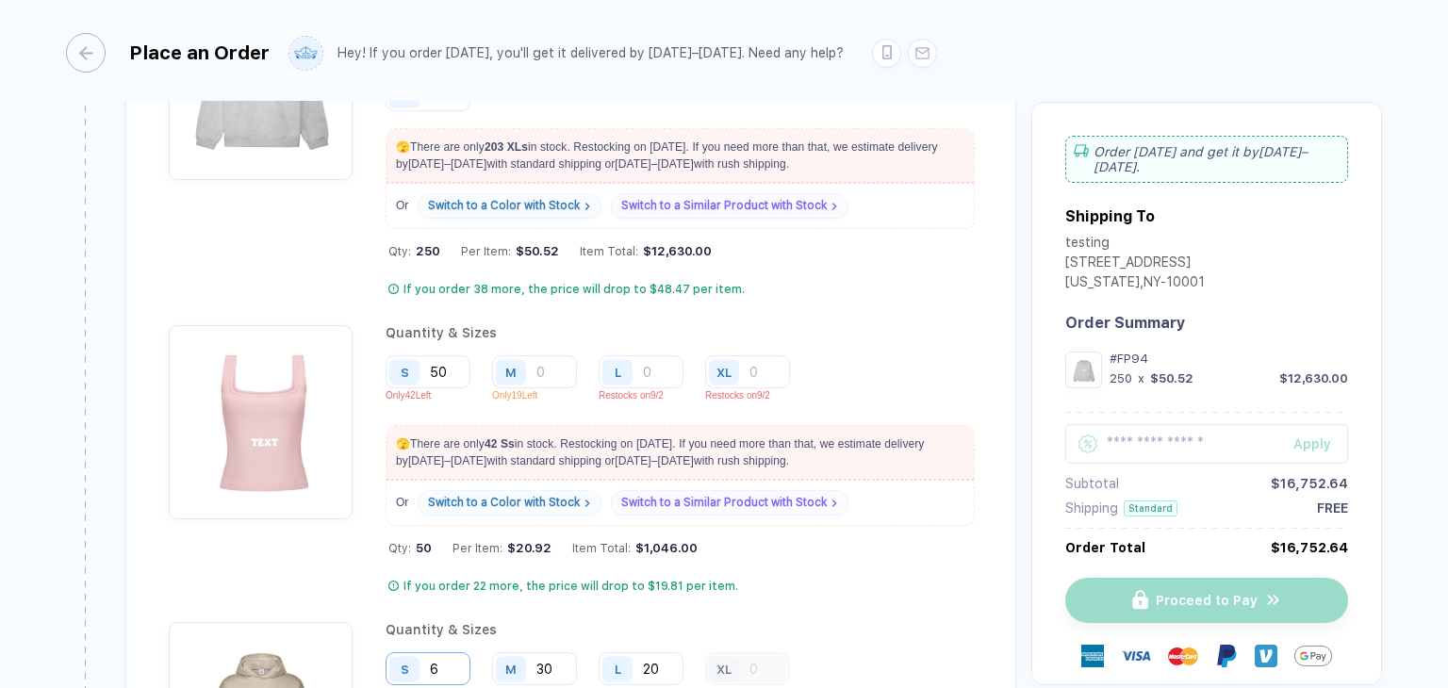
scroll to position [2080, 0]
click at [492, 50] on input "50" at bounding box center [534, 33] width 85 height 33
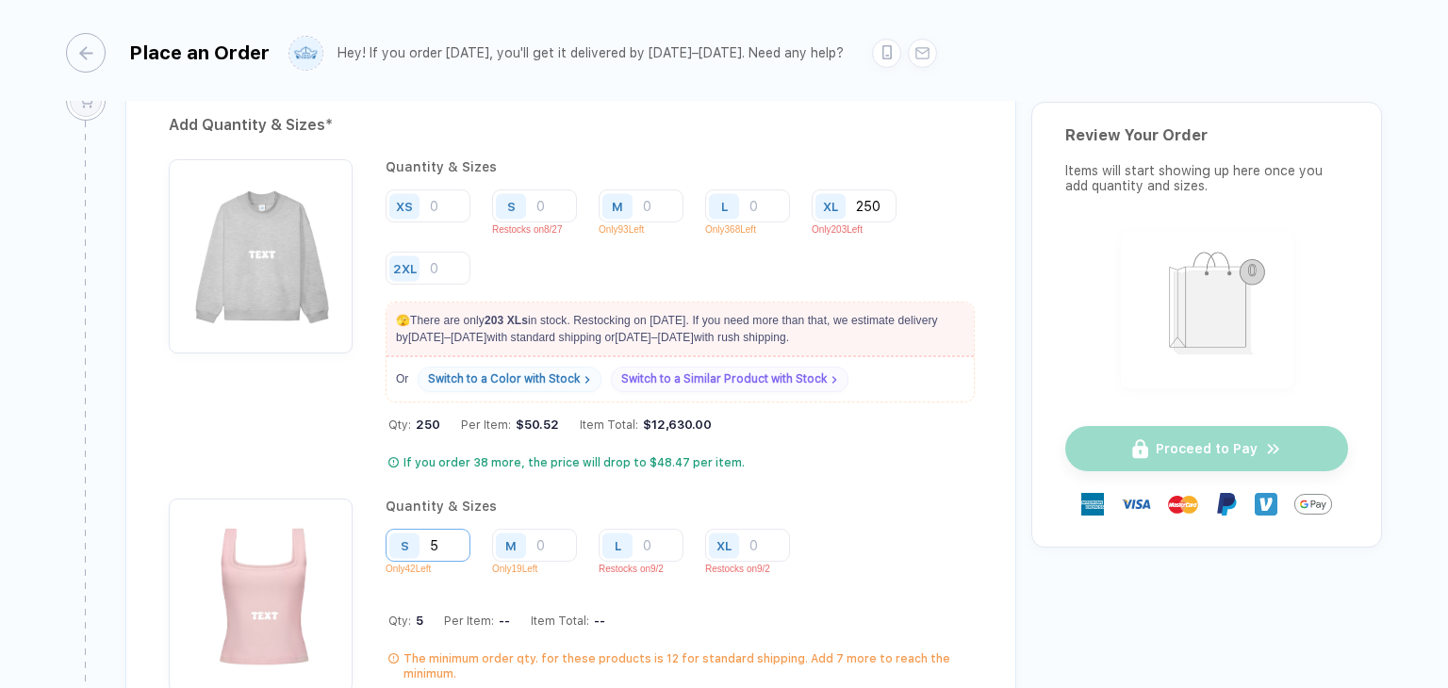
scroll to position [1895, 0]
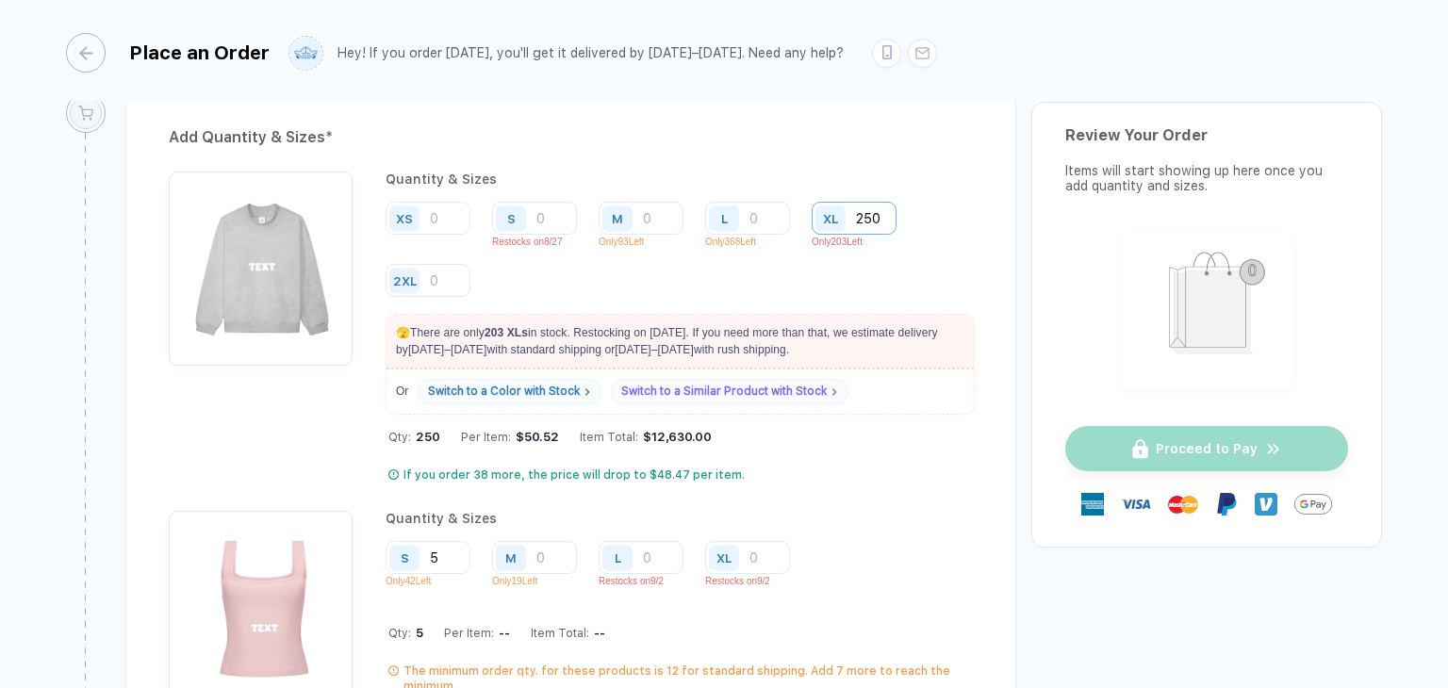
click at [883, 210] on input "250" at bounding box center [854, 218] width 85 height 33
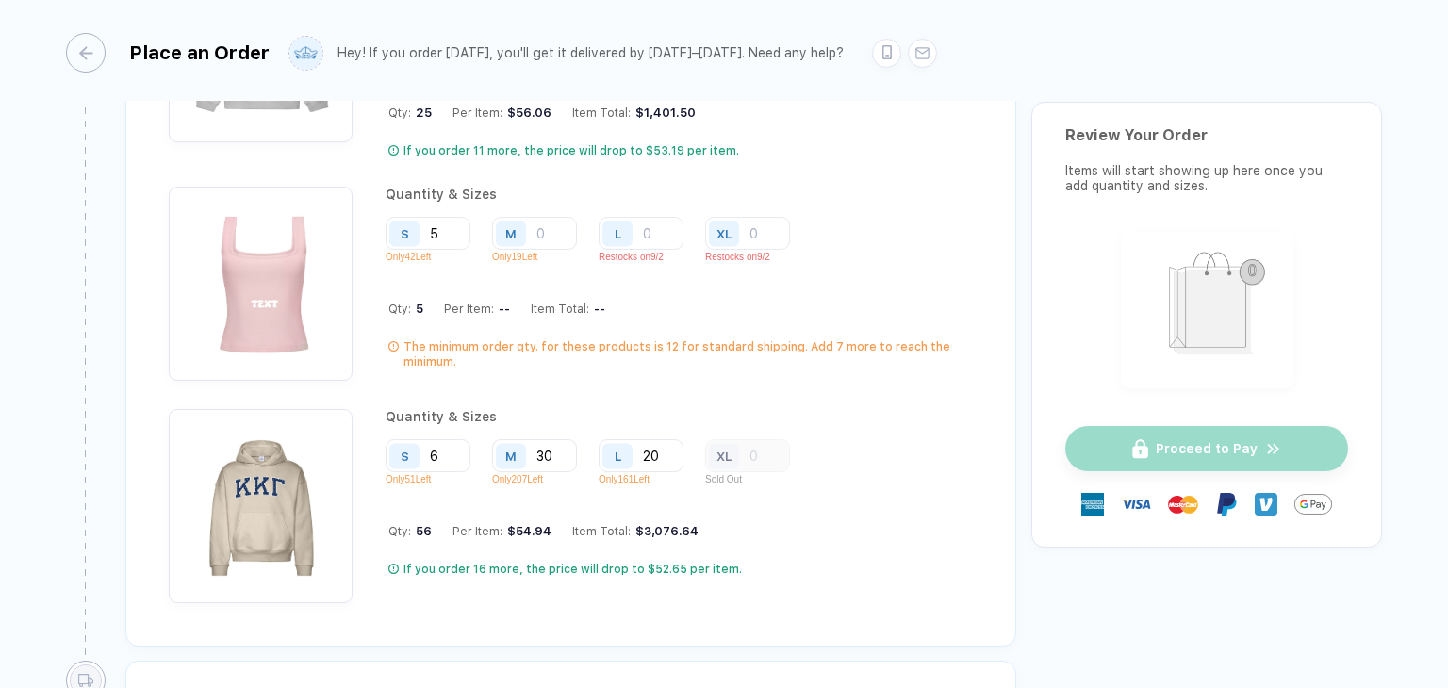
scroll to position [2111, 0]
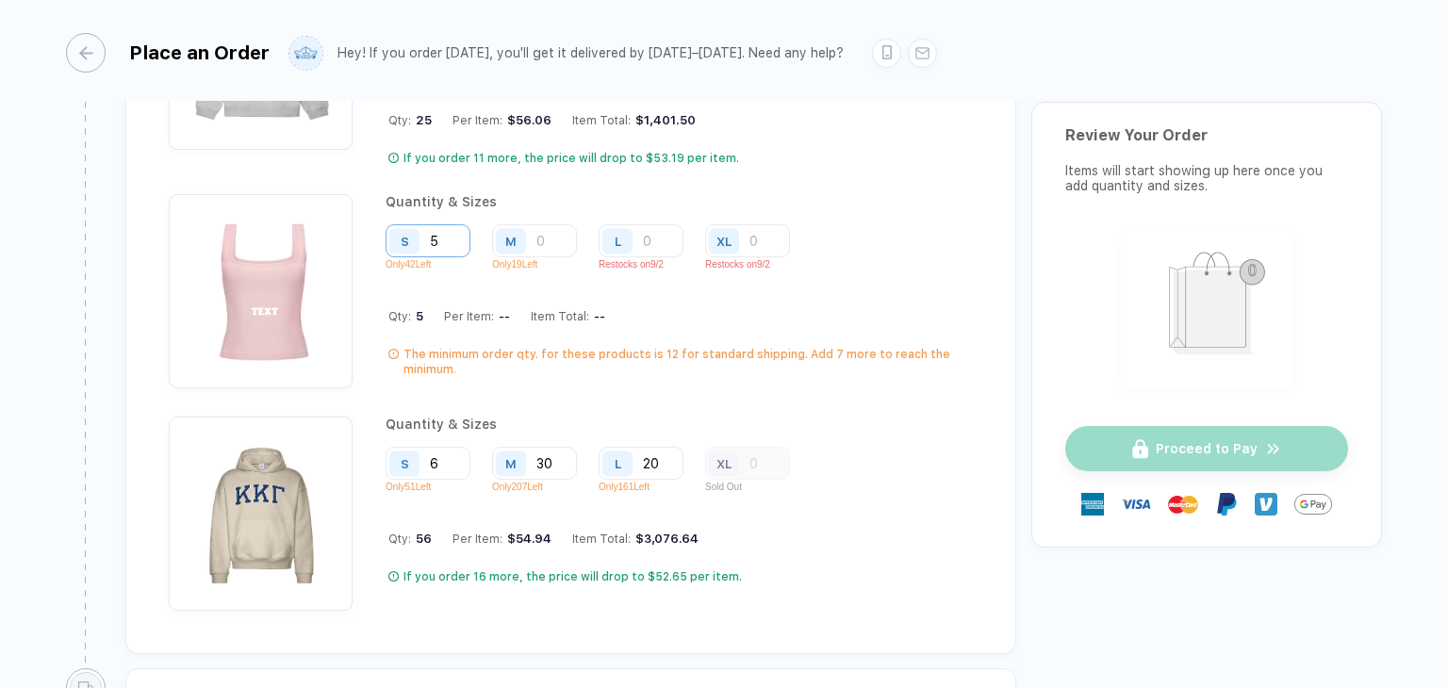
click at [492, 19] on input "5" at bounding box center [534, 2] width 85 height 33
click at [425, 227] on div "S" at bounding box center [406, 240] width 43 height 33
click at [492, 19] on input "5" at bounding box center [534, 2] width 85 height 33
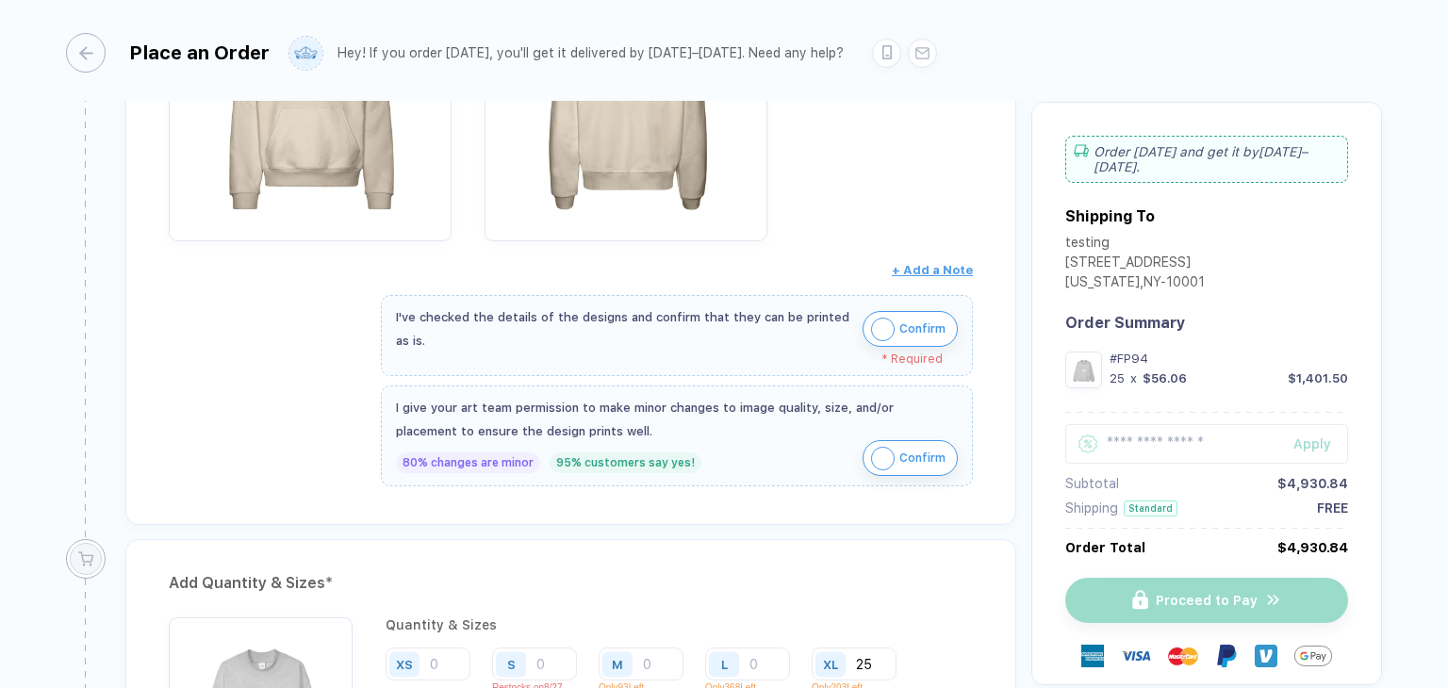
scroll to position [1447, 0]
click at [875, 320] on img "button" at bounding box center [883, 332] width 24 height 24
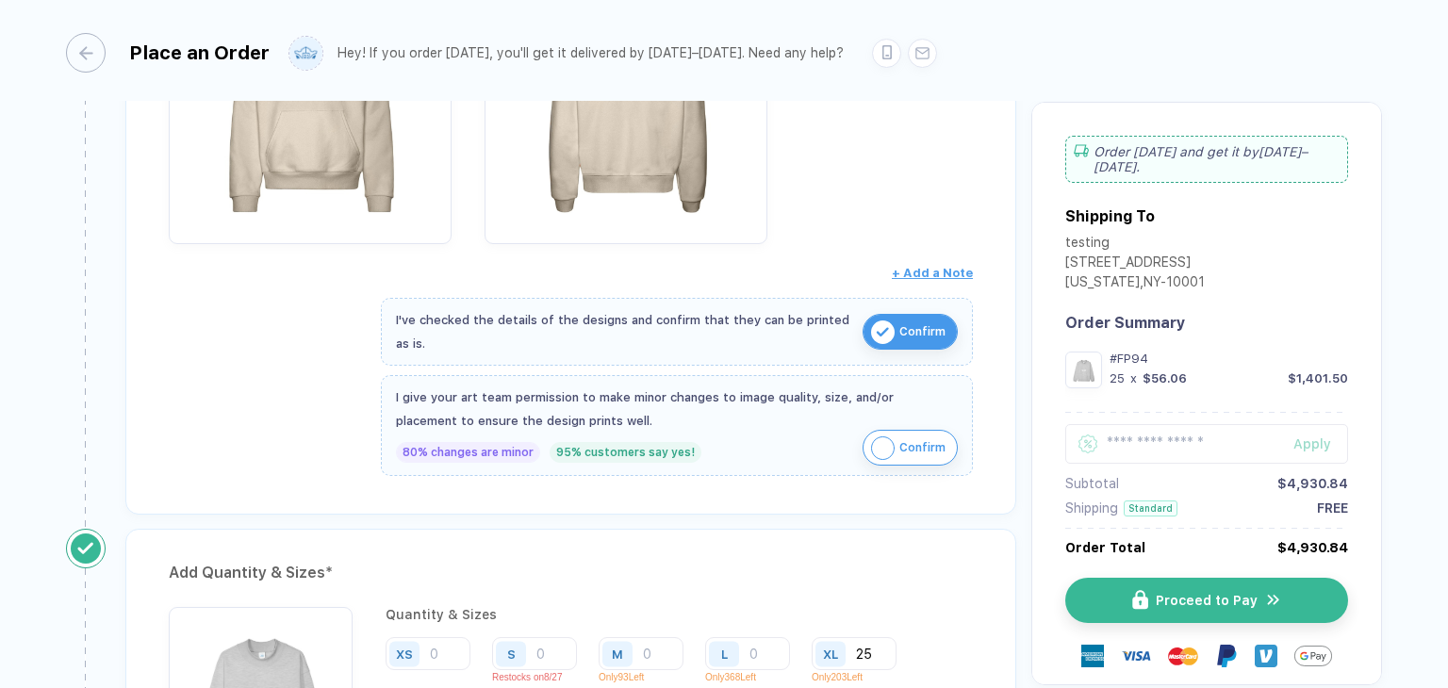
click at [885, 436] on img "button" at bounding box center [883, 448] width 24 height 24
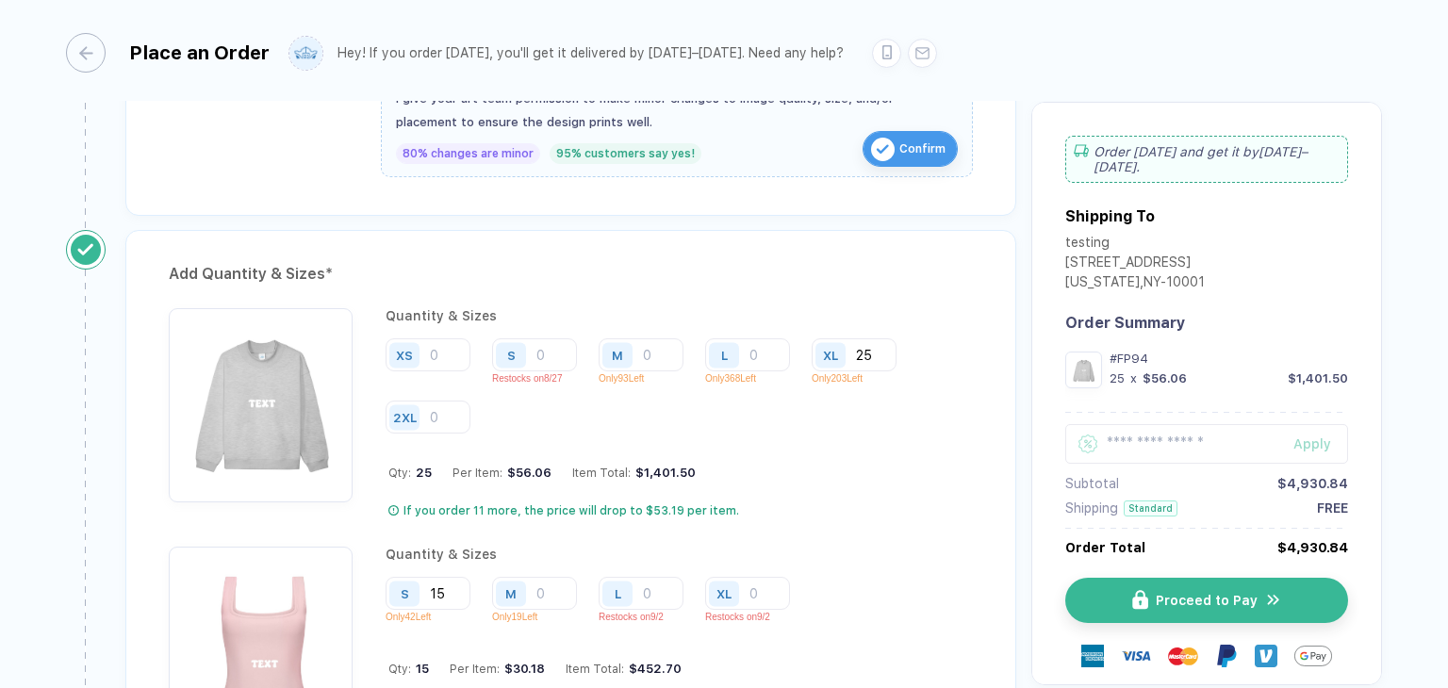
scroll to position [1763, 0]
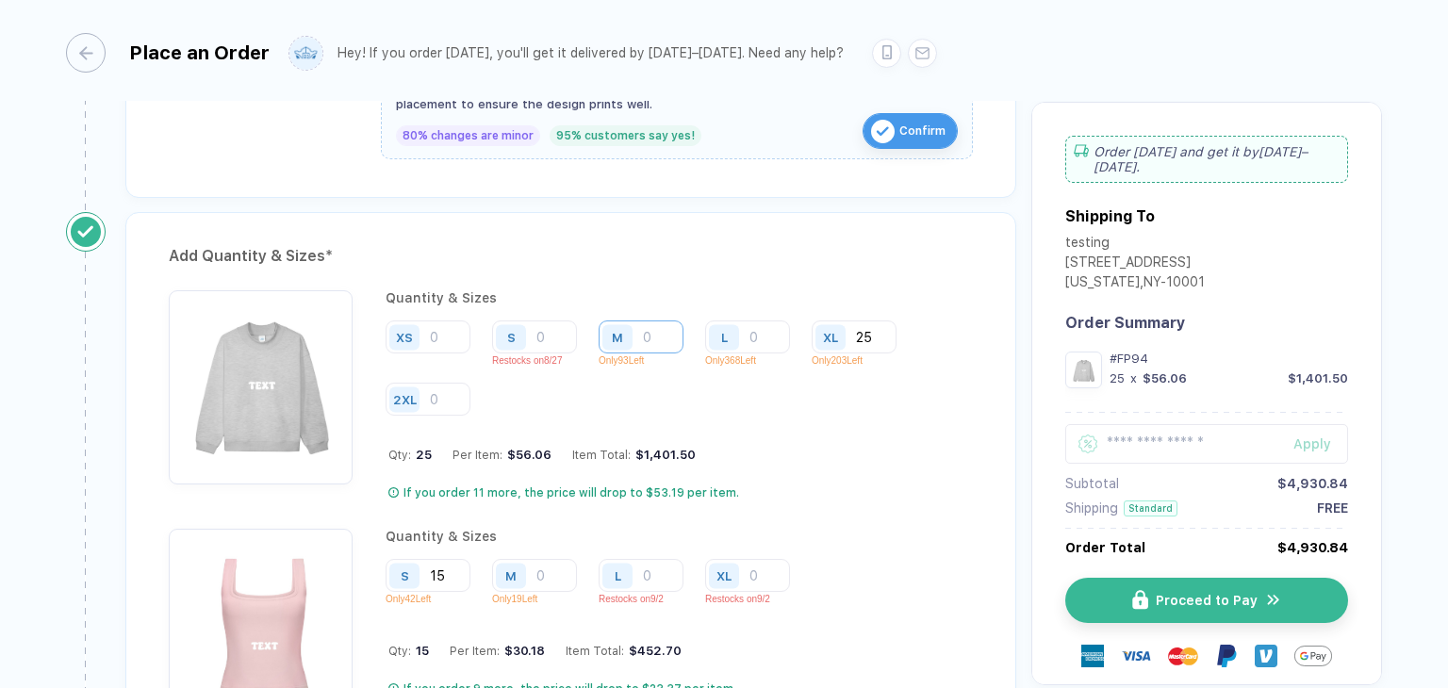
click at [656, 333] on input "number" at bounding box center [641, 336] width 85 height 33
click at [874, 325] on input "25" at bounding box center [854, 336] width 85 height 33
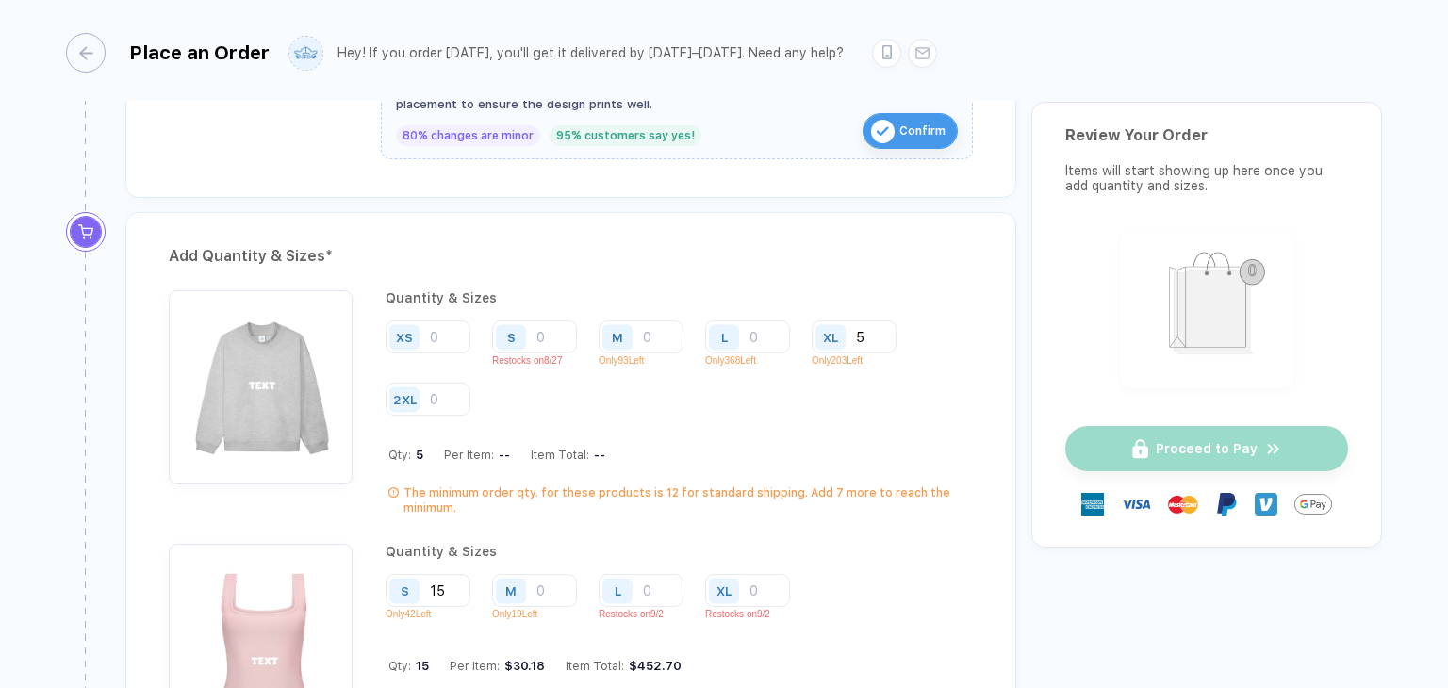
drag, startPoint x: 874, startPoint y: 325, endPoint x: 855, endPoint y: 353, distance: 33.2
click at [855, 353] on div "XL 5 Only 203 Left" at bounding box center [861, 347] width 99 height 55
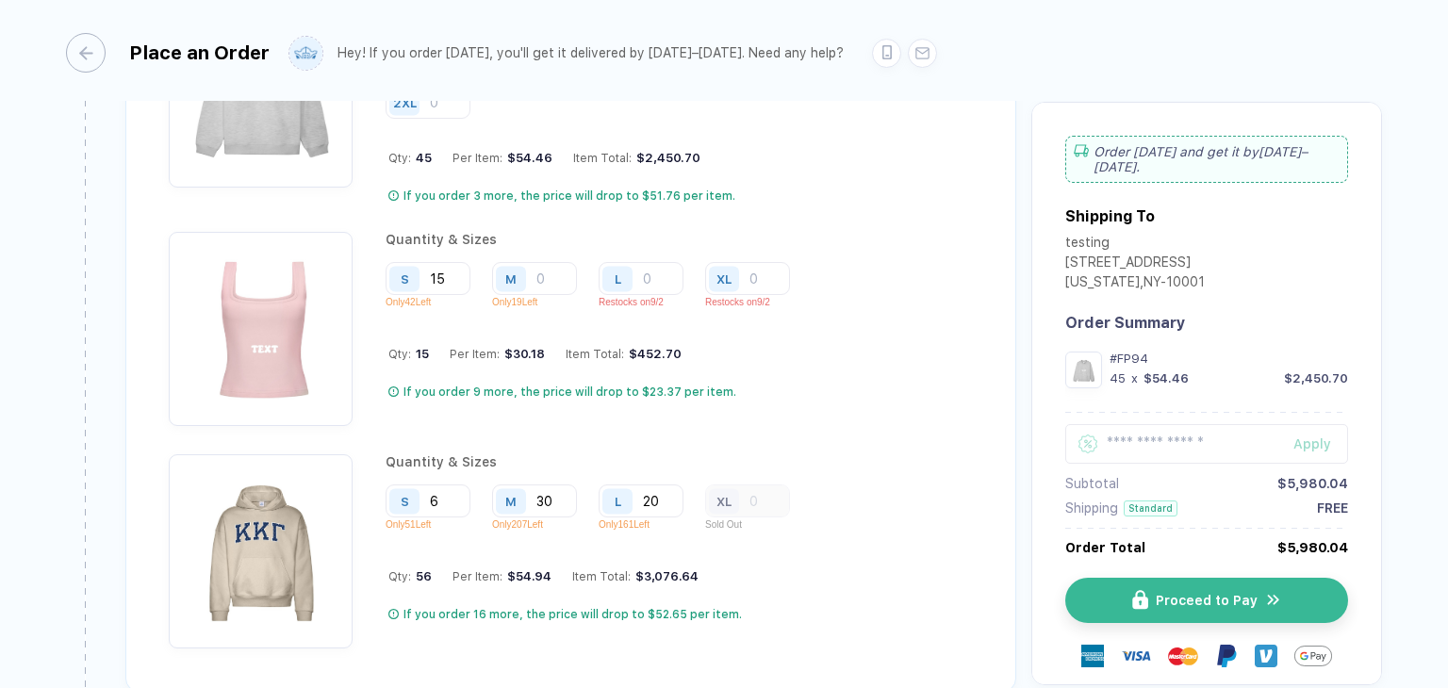
scroll to position [2062, 0]
click at [705, 55] on input "20" at bounding box center [747, 38] width 85 height 33
